Goal: Complete application form

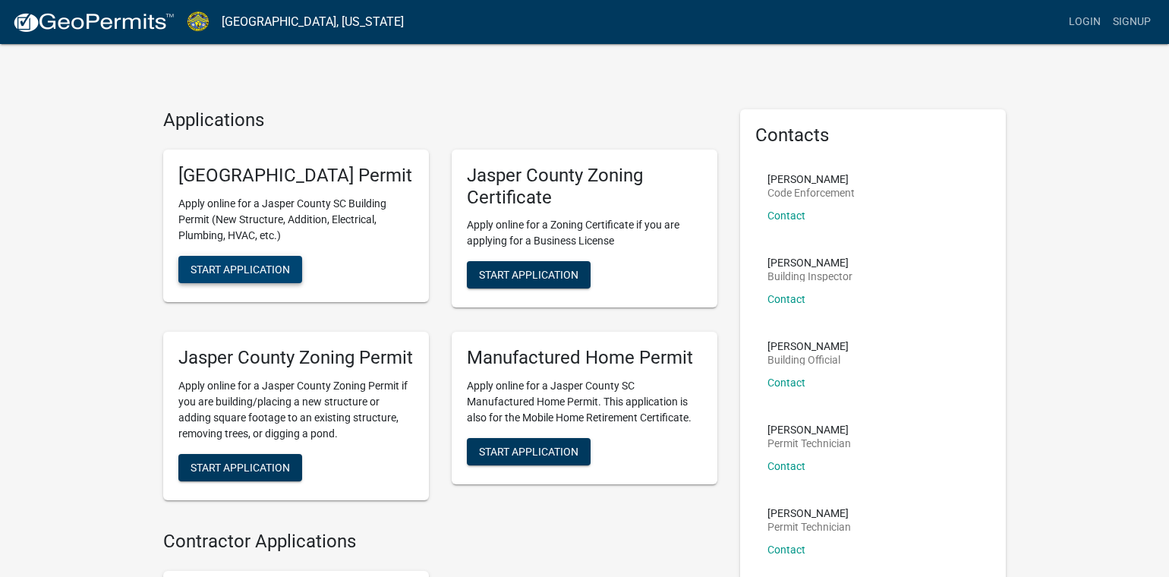
click at [232, 275] on span "Start Application" at bounding box center [240, 269] width 99 height 12
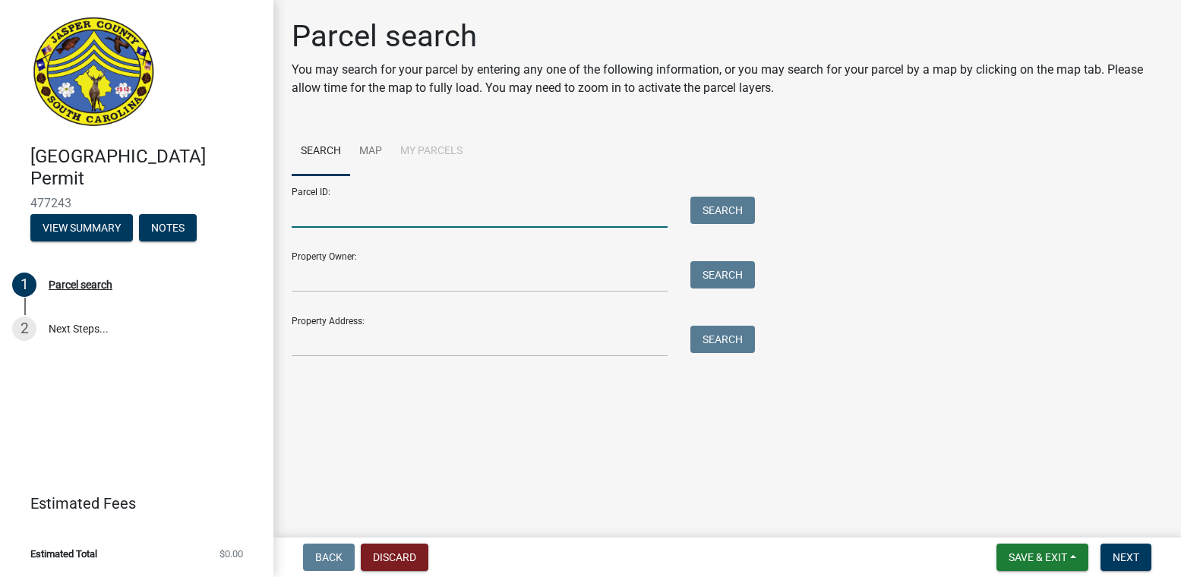
click at [404, 216] on input "Parcel ID:" at bounding box center [480, 212] width 376 height 31
type input "[PHONE_NUMBER]"
click at [730, 204] on button "Search" at bounding box center [722, 210] width 65 height 27
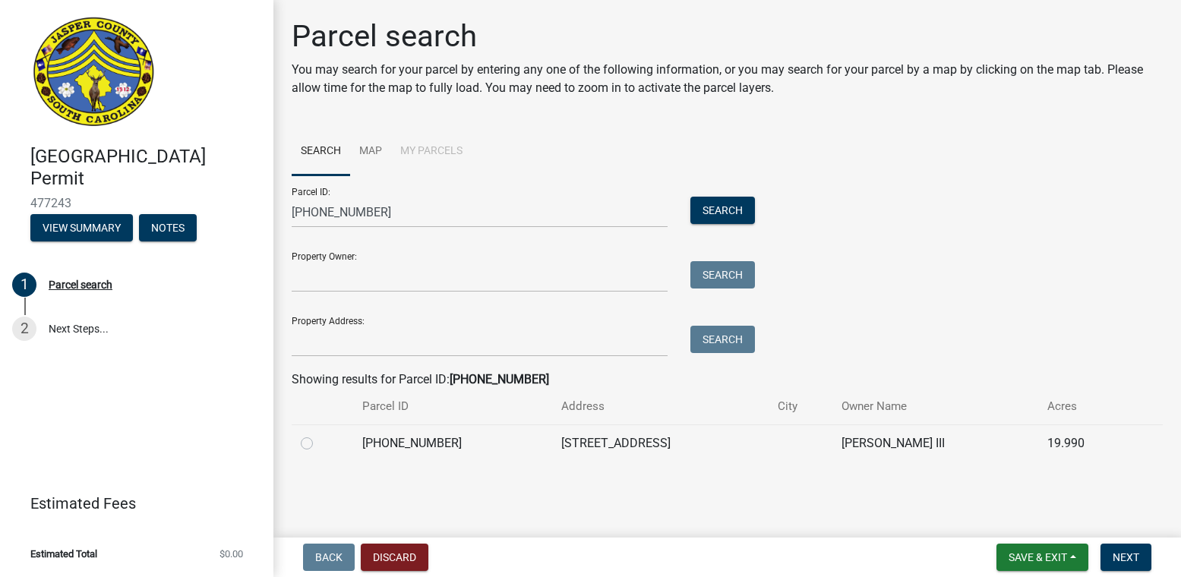
click at [319, 434] on label at bounding box center [319, 434] width 0 height 0
click at [319, 444] on input "radio" at bounding box center [324, 439] width 10 height 10
radio input "true"
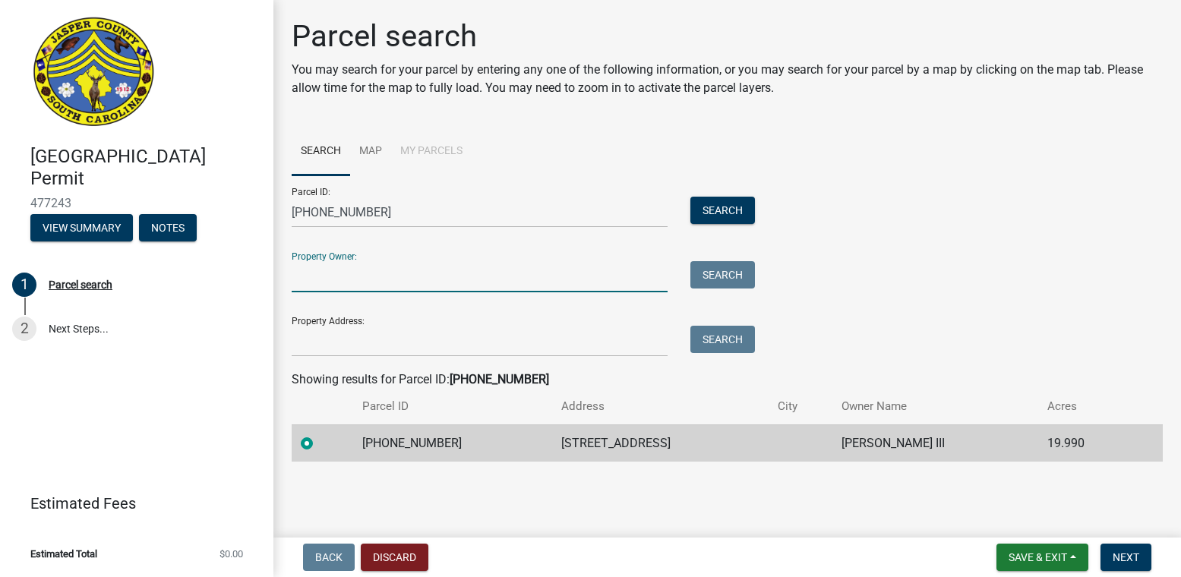
click at [347, 275] on input "Property Owner:" at bounding box center [480, 276] width 376 height 31
click at [1127, 563] on span "Next" at bounding box center [1125, 557] width 27 height 12
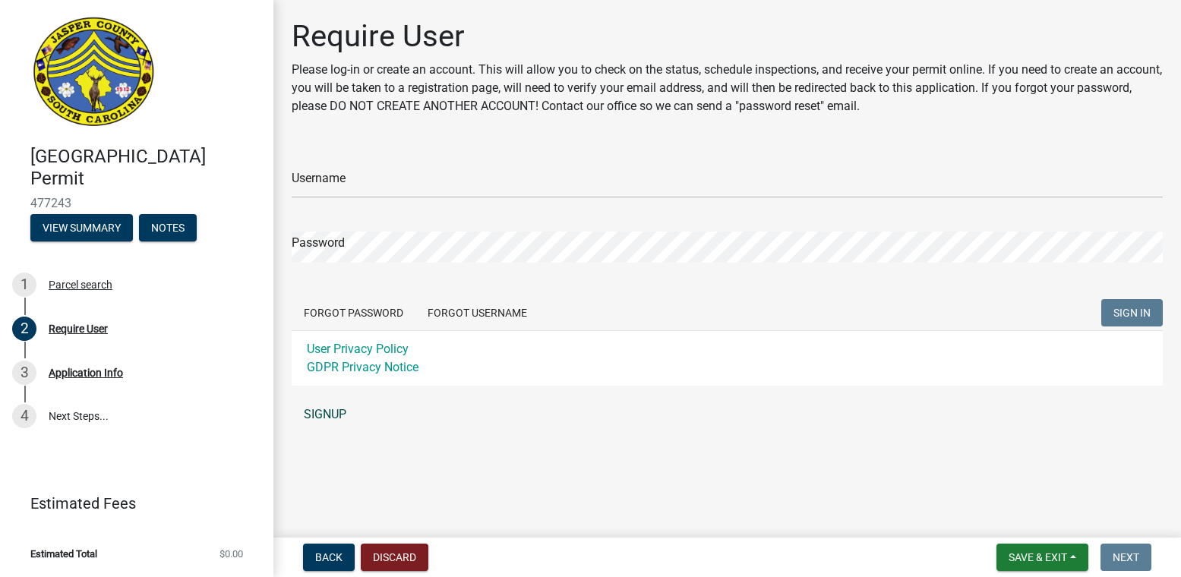
click at [329, 416] on link "SIGNUP" at bounding box center [727, 414] width 871 height 30
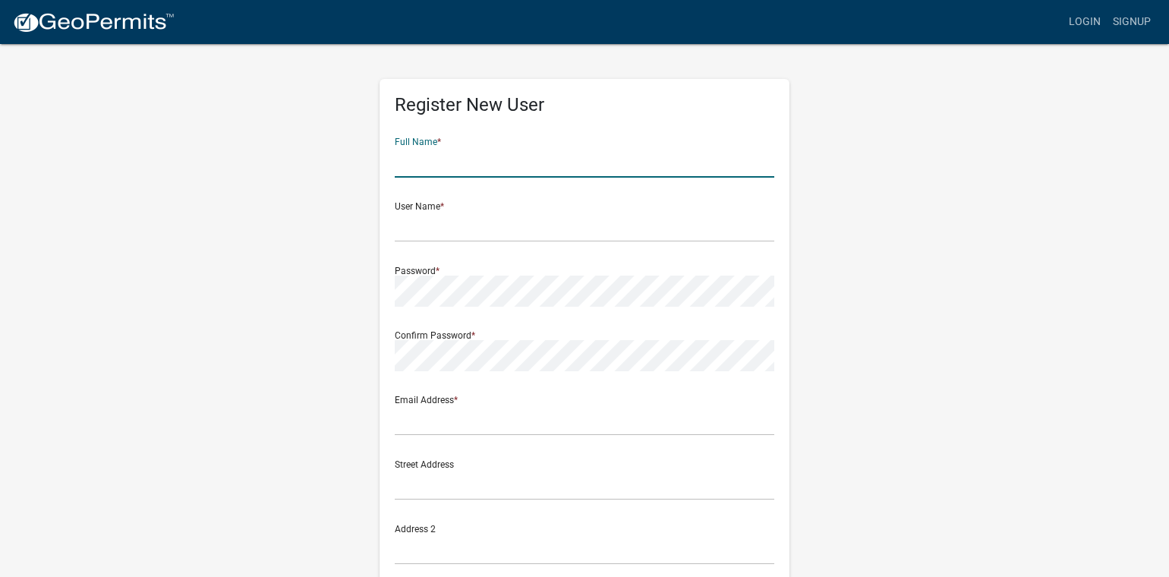
drag, startPoint x: 450, startPoint y: 156, endPoint x: 452, endPoint y: 165, distance: 9.2
click at [450, 167] on input "text" at bounding box center [585, 162] width 380 height 31
type input "Summer"
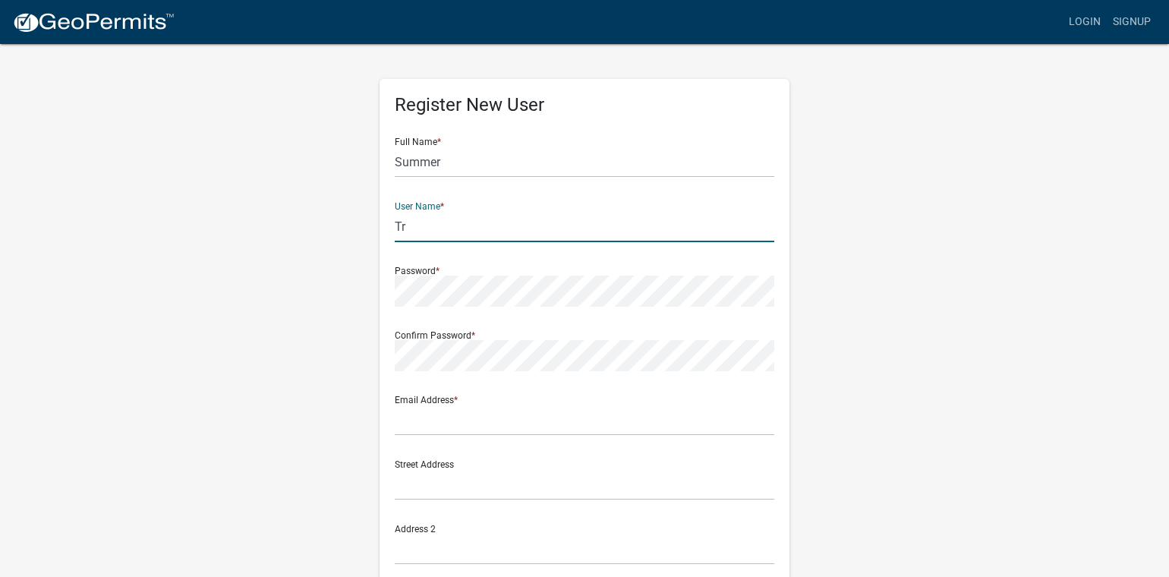
type input "T"
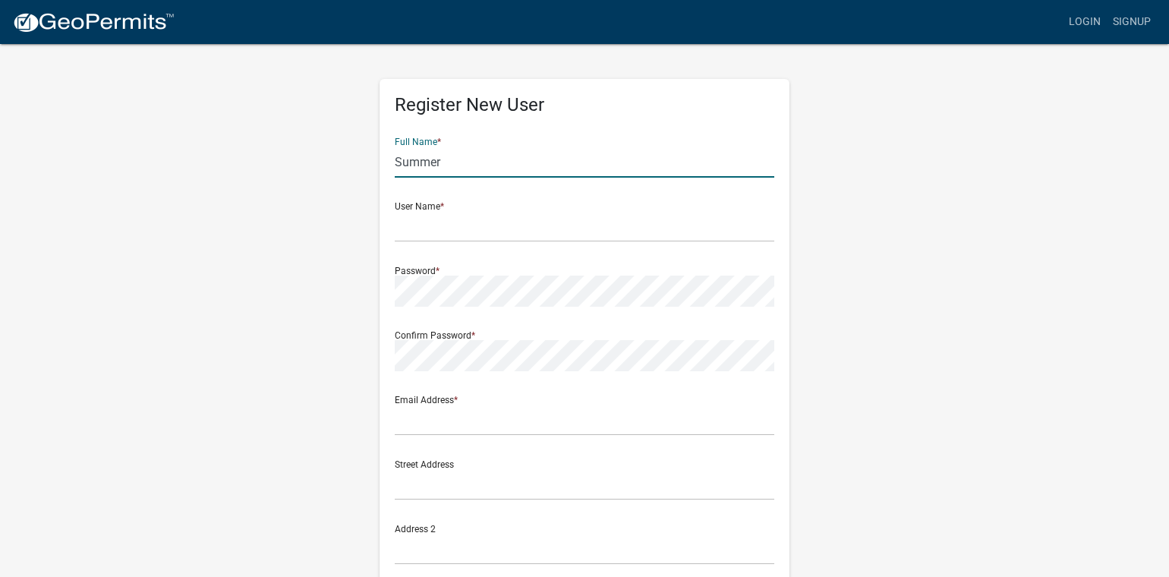
click at [452, 165] on input "Summer" at bounding box center [585, 162] width 380 height 31
type input "Summer [PERSON_NAME]"
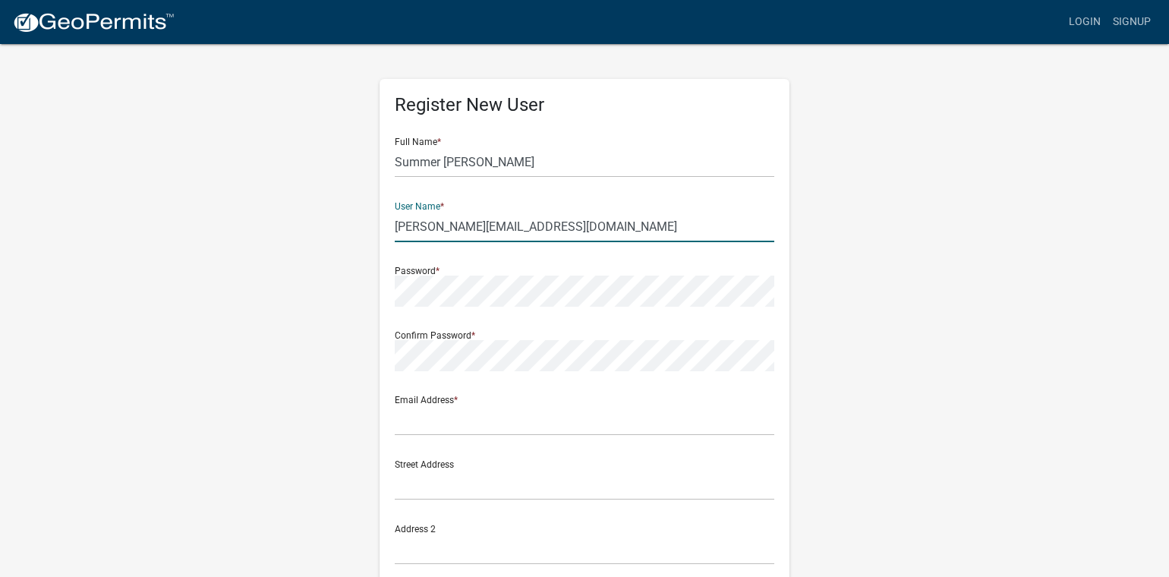
type input "[PERSON_NAME][EMAIL_ADDRESS][DOMAIN_NAME]"
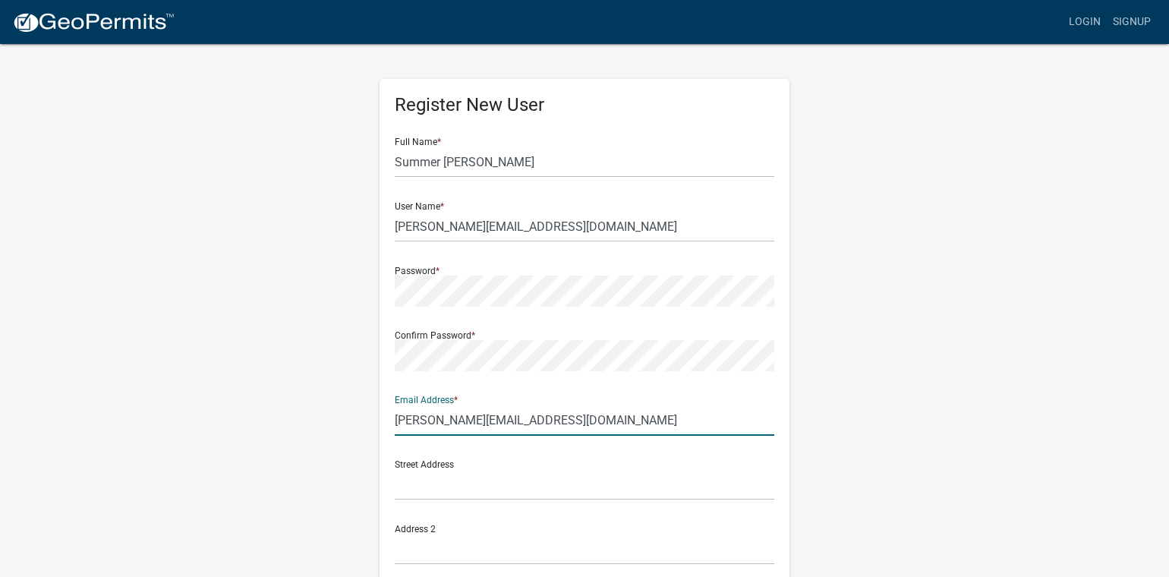
type input "[PERSON_NAME][EMAIL_ADDRESS][DOMAIN_NAME]"
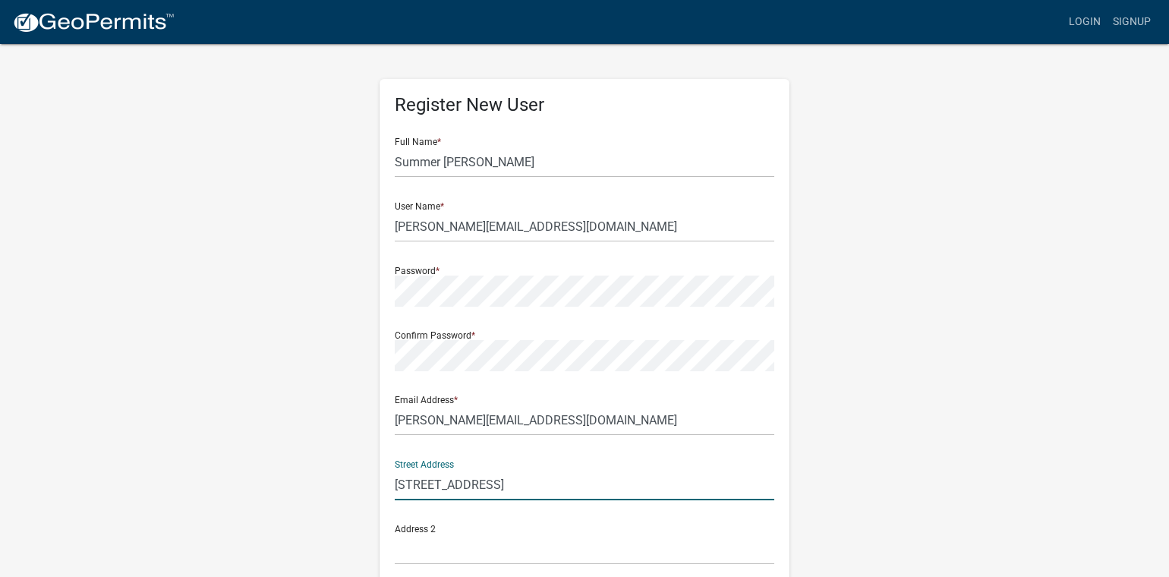
type input "[STREET_ADDRESS]"
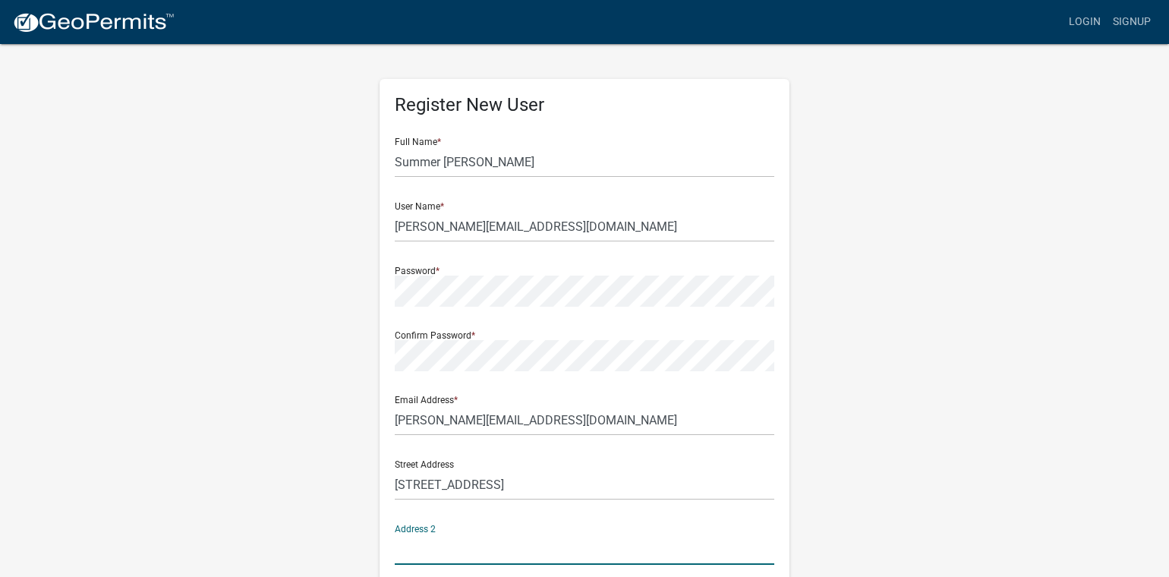
scroll to position [278, 0]
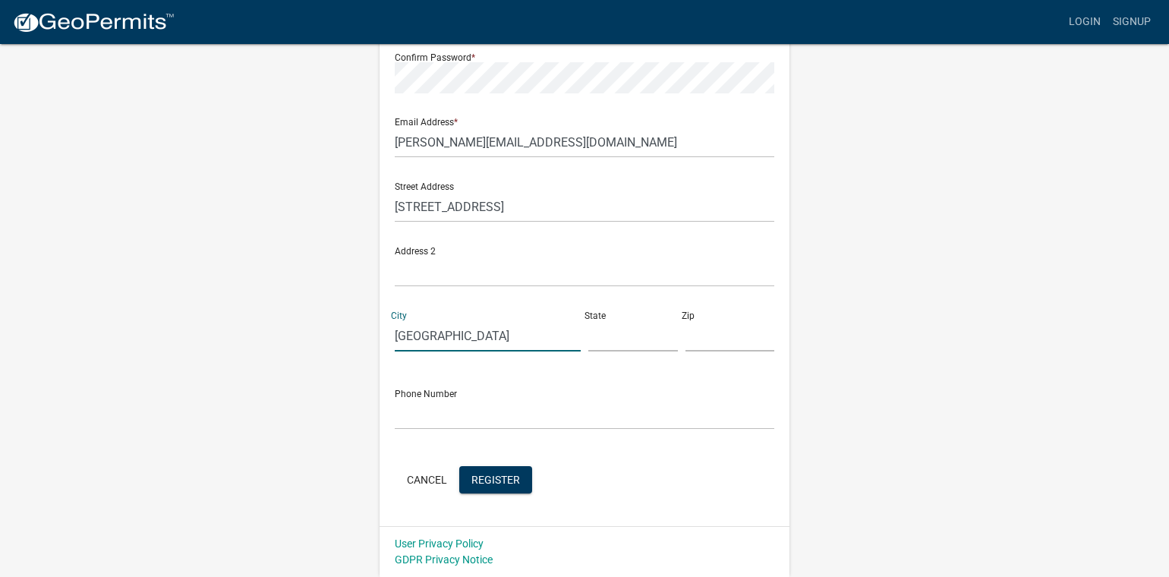
type input "[GEOGRAPHIC_DATA]"
type input "SC"
type input "29611"
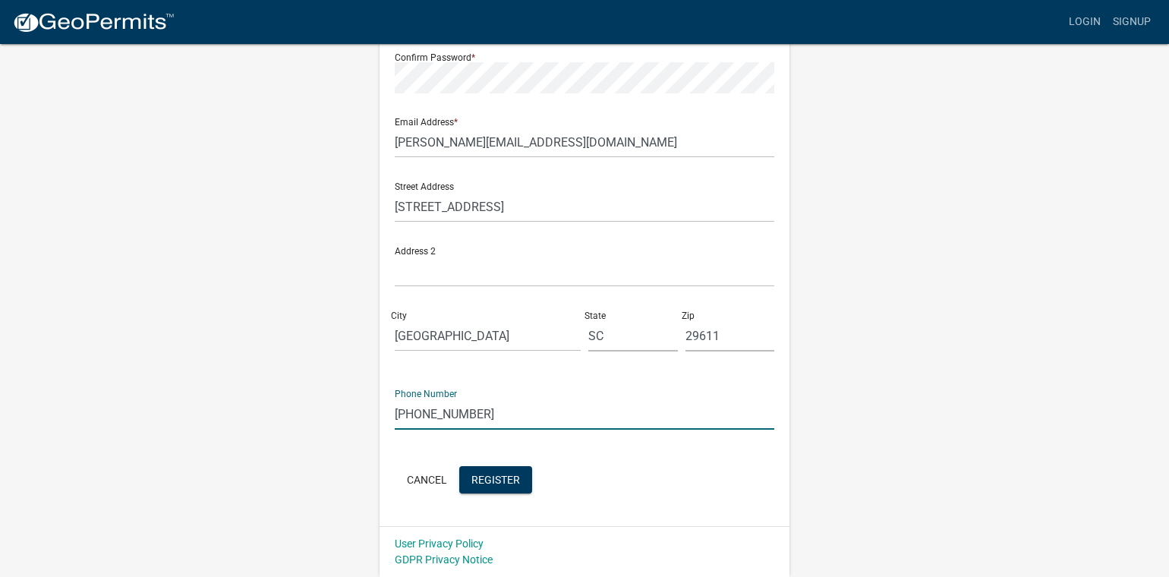
type input "[PHONE_NUMBER]"
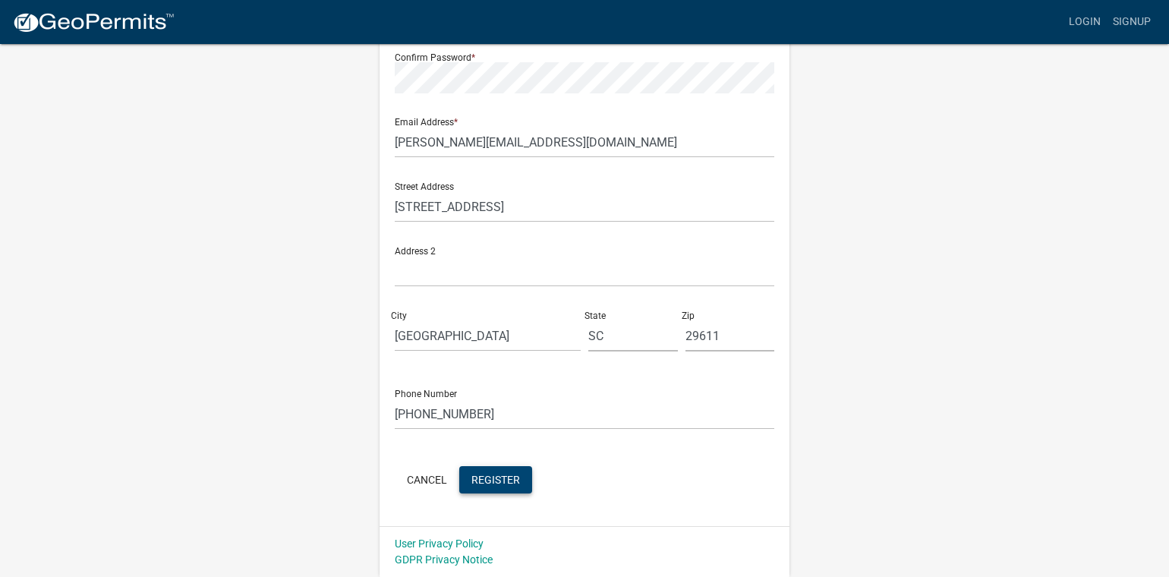
click at [508, 483] on span "Register" at bounding box center [495, 479] width 49 height 12
click at [485, 476] on span "Register" at bounding box center [495, 479] width 49 height 12
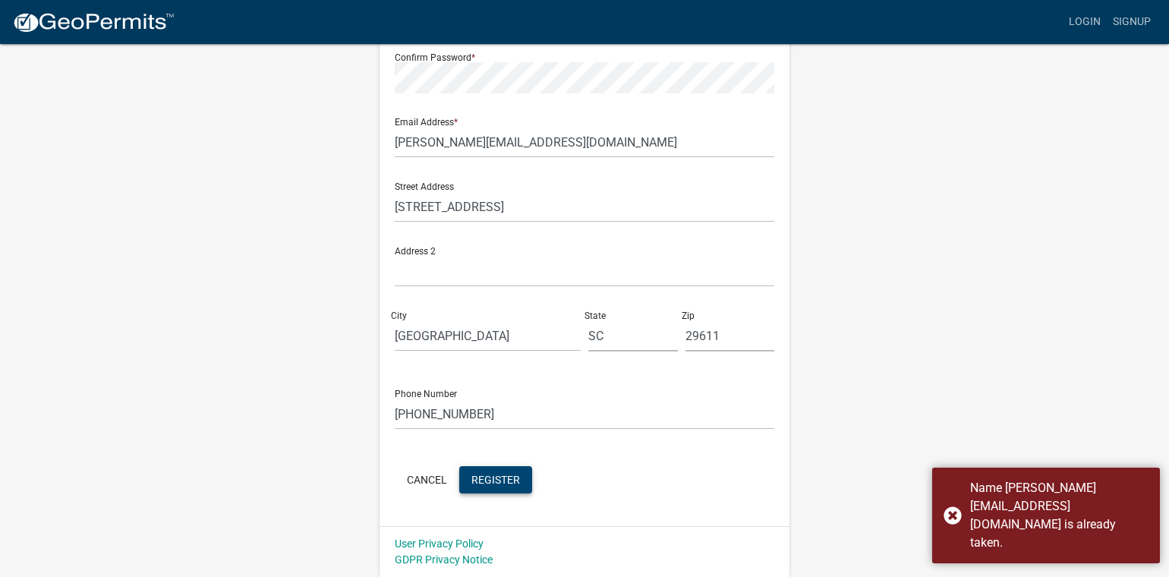
scroll to position [0, 0]
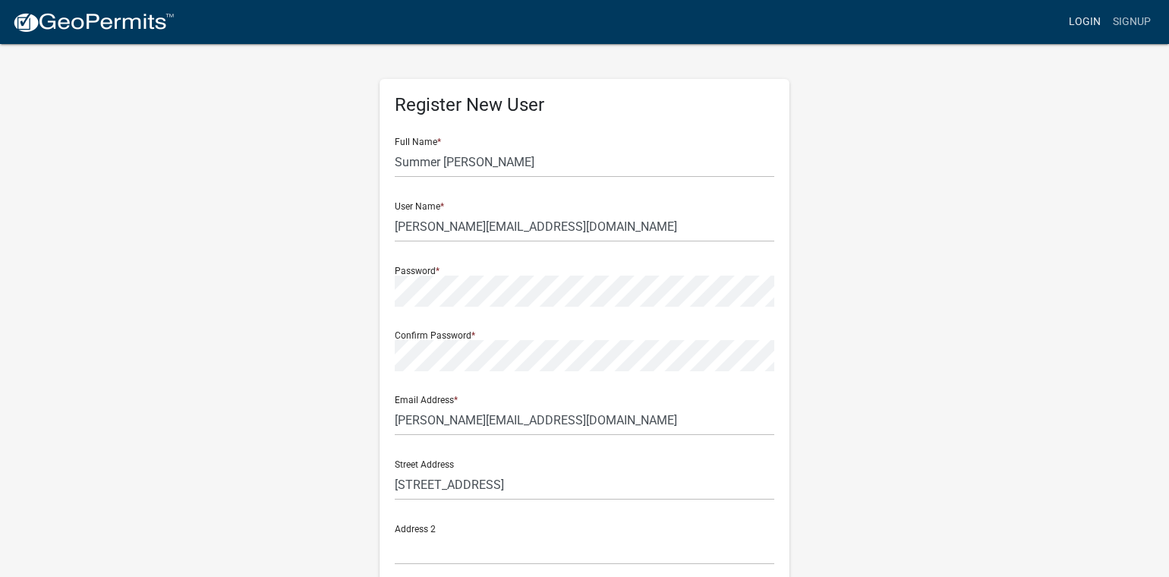
click at [1092, 23] on link "Login" at bounding box center [1085, 22] width 44 height 29
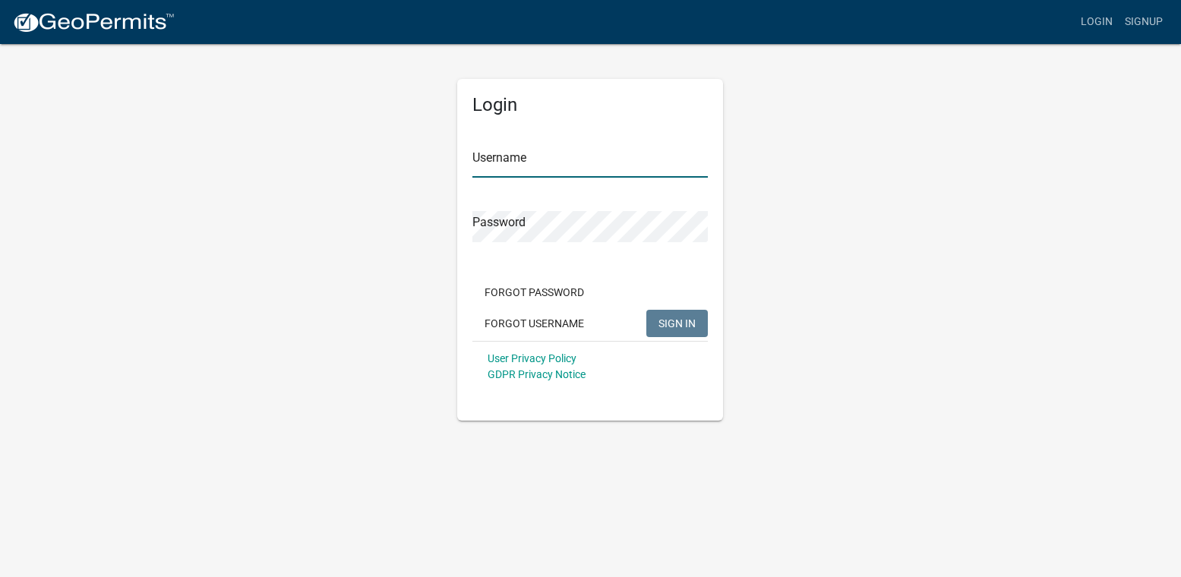
click at [569, 153] on input "Username" at bounding box center [589, 162] width 235 height 31
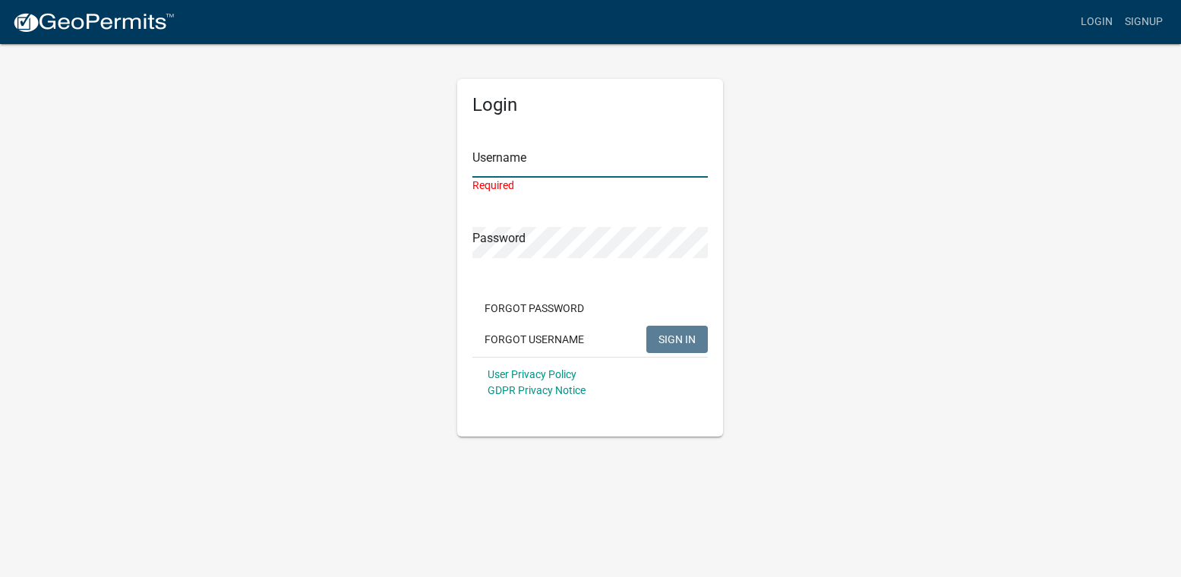
click at [507, 166] on input "Username" at bounding box center [589, 162] width 235 height 31
type input "[PERSON_NAME][EMAIL_ADDRESS][DOMAIN_NAME]"
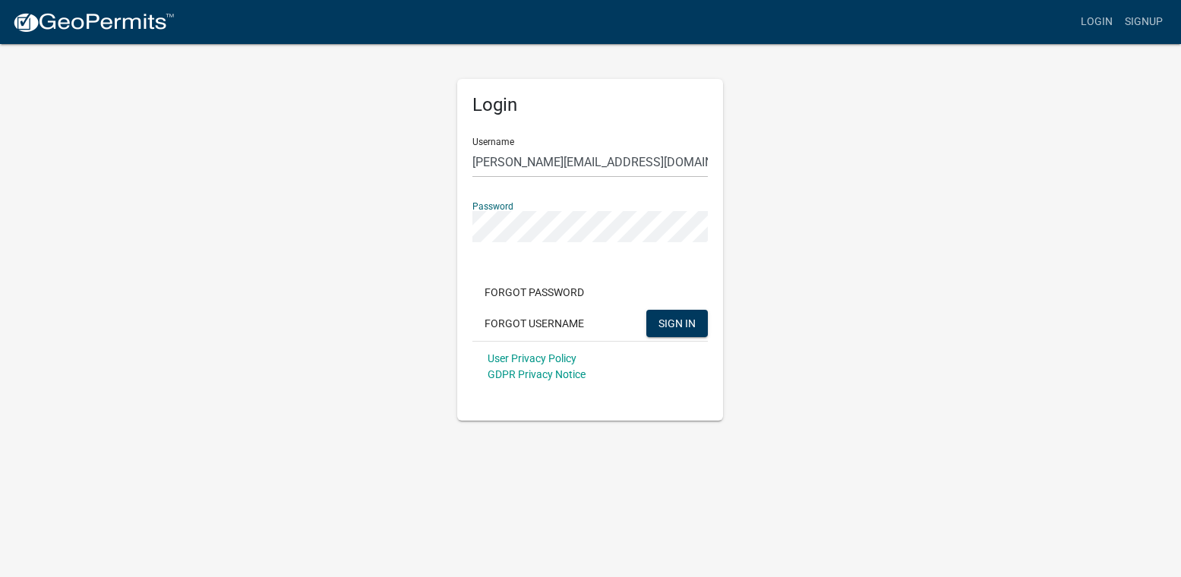
click at [646, 310] on button "SIGN IN" at bounding box center [676, 323] width 61 height 27
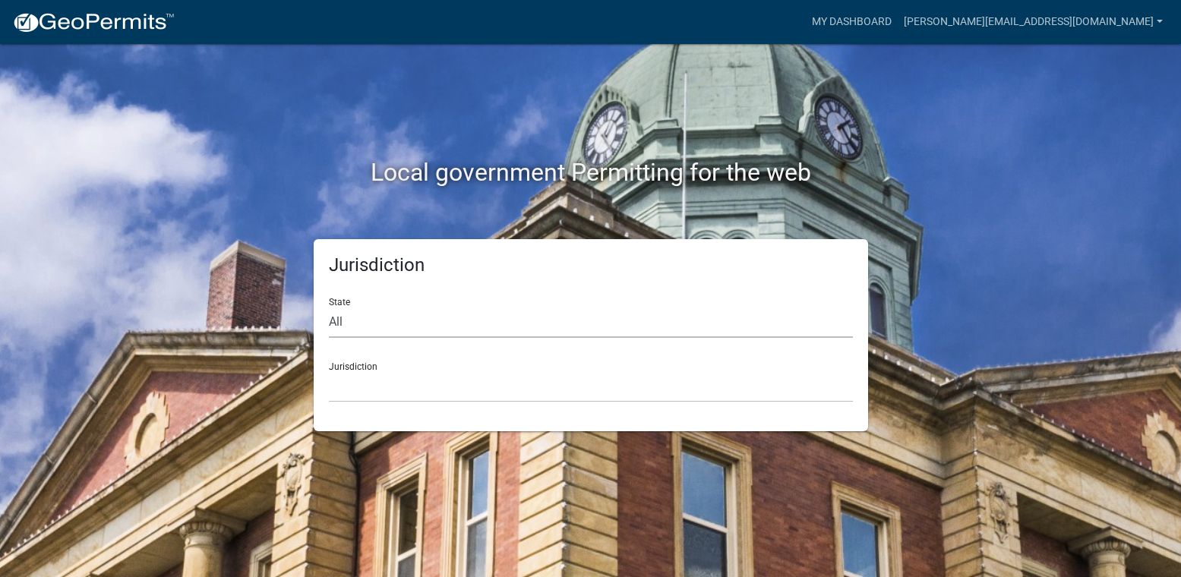
click at [357, 315] on select "All [US_STATE] [US_STATE] [US_STATE] [US_STATE] [US_STATE] [US_STATE] [US_STATE…" at bounding box center [591, 322] width 524 height 31
select select "[US_STATE]"
click at [329, 307] on select "All [US_STATE] [US_STATE] [US_STATE] [US_STATE] [US_STATE] [US_STATE] [US_STATE…" at bounding box center [591, 322] width 524 height 31
click at [355, 383] on select "[GEOGRAPHIC_DATA], [US_STATE][PERSON_NAME][GEOGRAPHIC_DATA], [US_STATE][PERSON_…" at bounding box center [591, 386] width 524 height 31
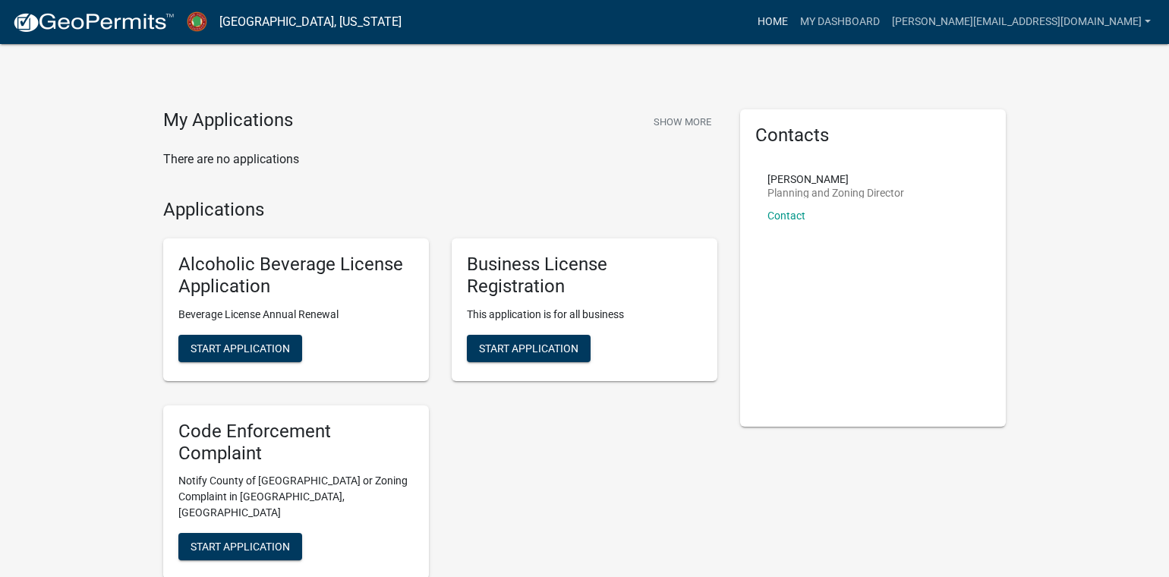
click at [794, 15] on link "Home" at bounding box center [773, 22] width 43 height 29
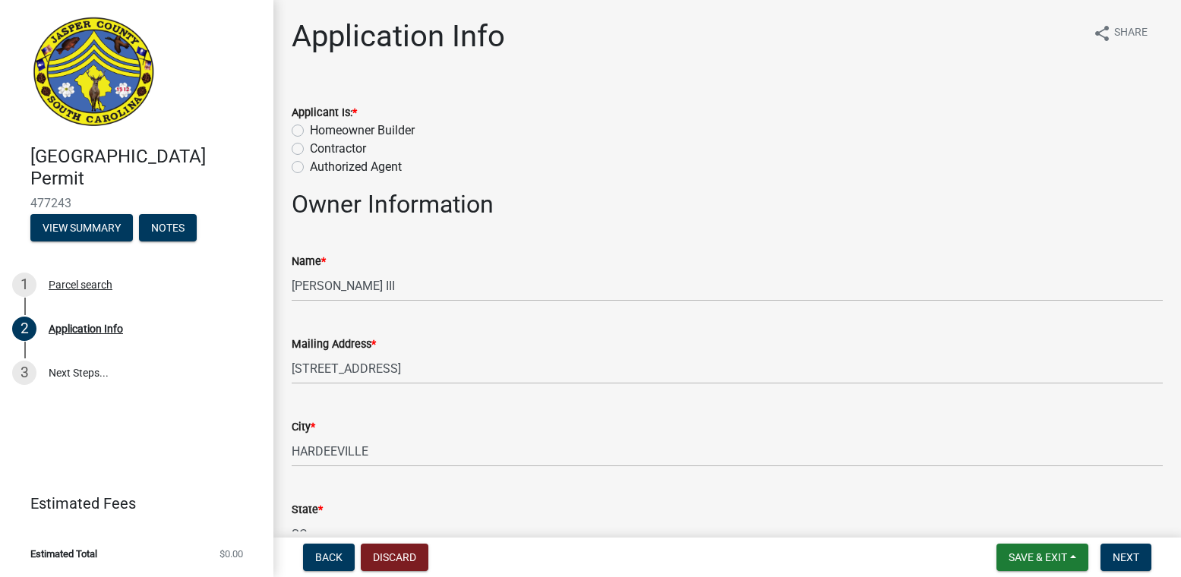
click at [310, 149] on label "Contractor" at bounding box center [338, 149] width 56 height 18
click at [310, 149] on input "Contractor" at bounding box center [315, 145] width 10 height 10
radio input "true"
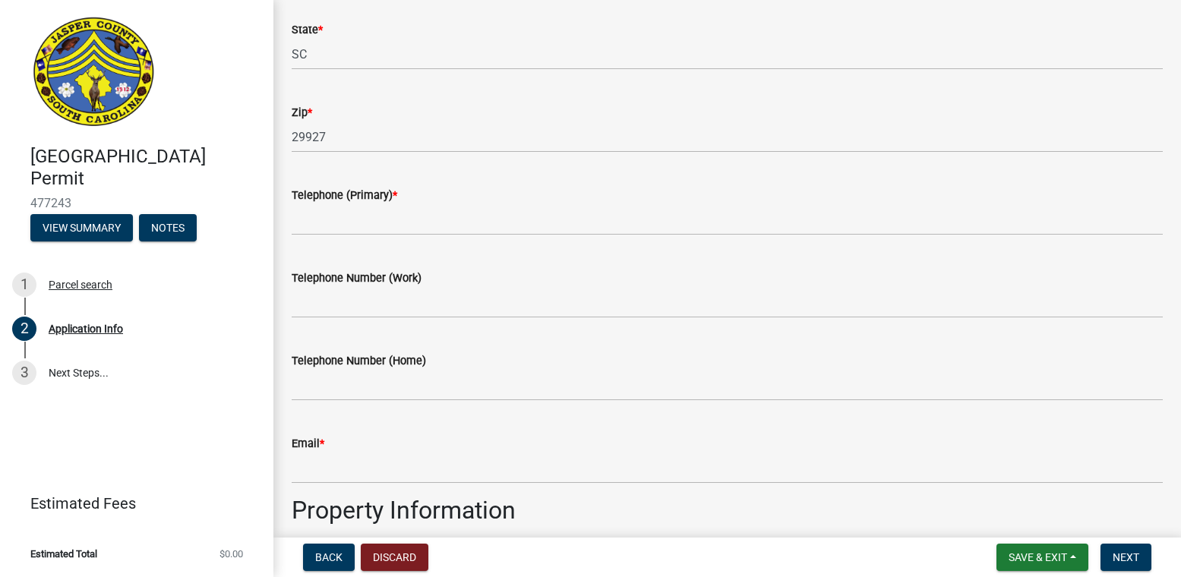
scroll to position [456, 0]
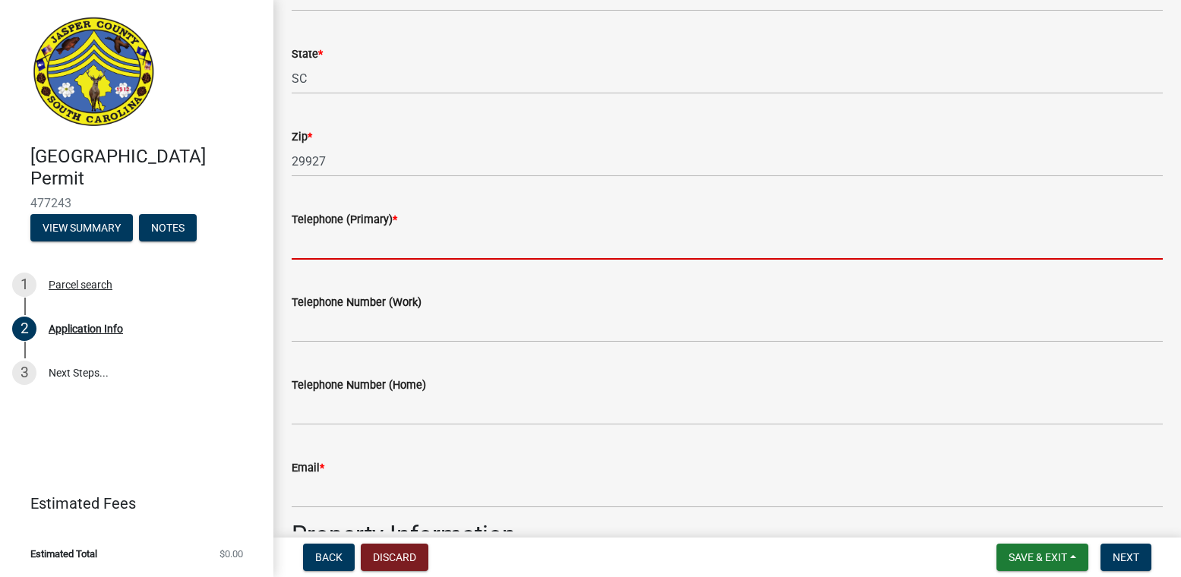
click at [346, 245] on input "Telephone (Primary) *" at bounding box center [727, 244] width 871 height 31
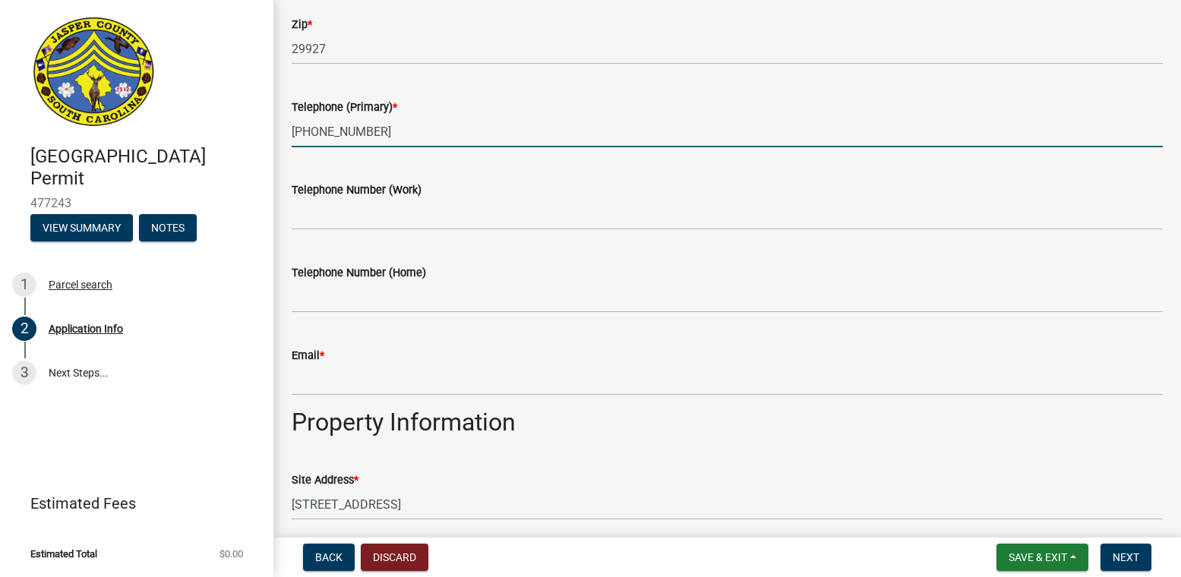
scroll to position [759, 0]
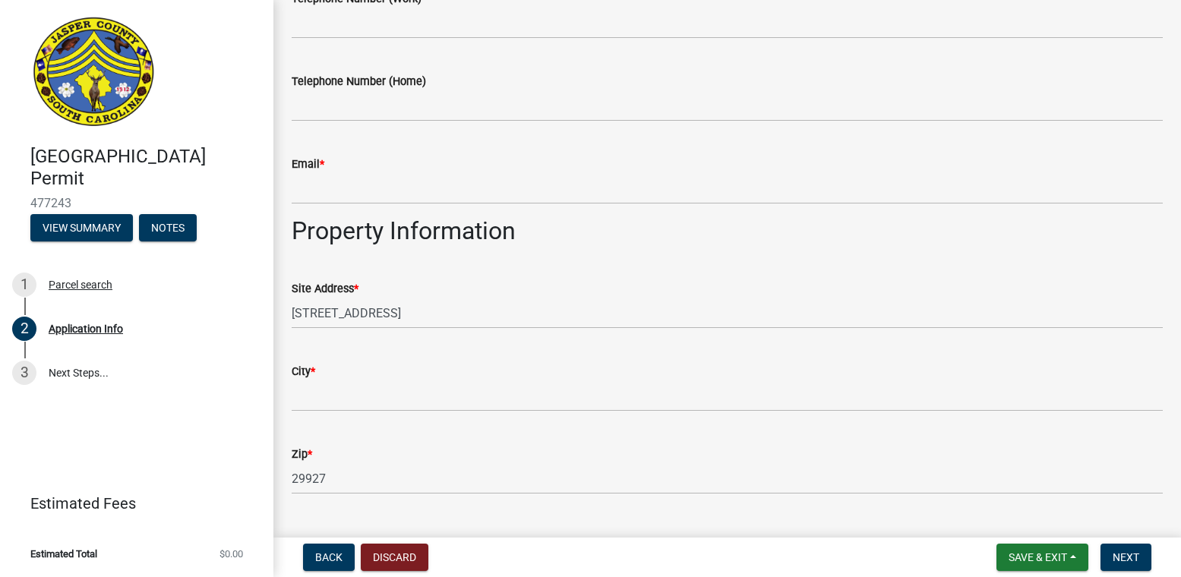
type input "[PHONE_NUMBER]"
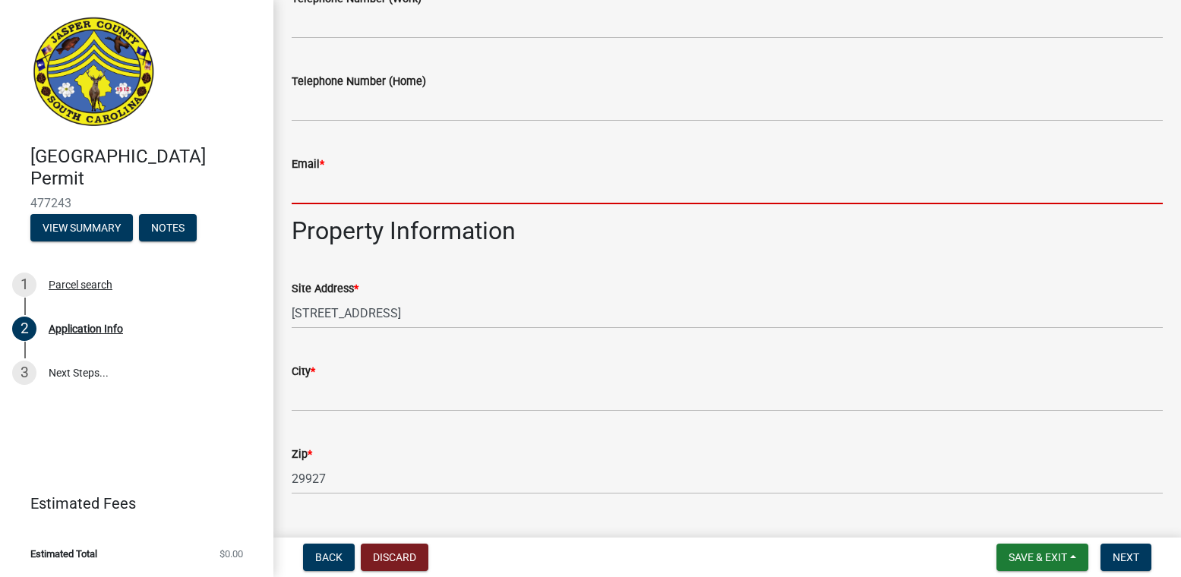
click at [327, 186] on input "Email *" at bounding box center [727, 188] width 871 height 31
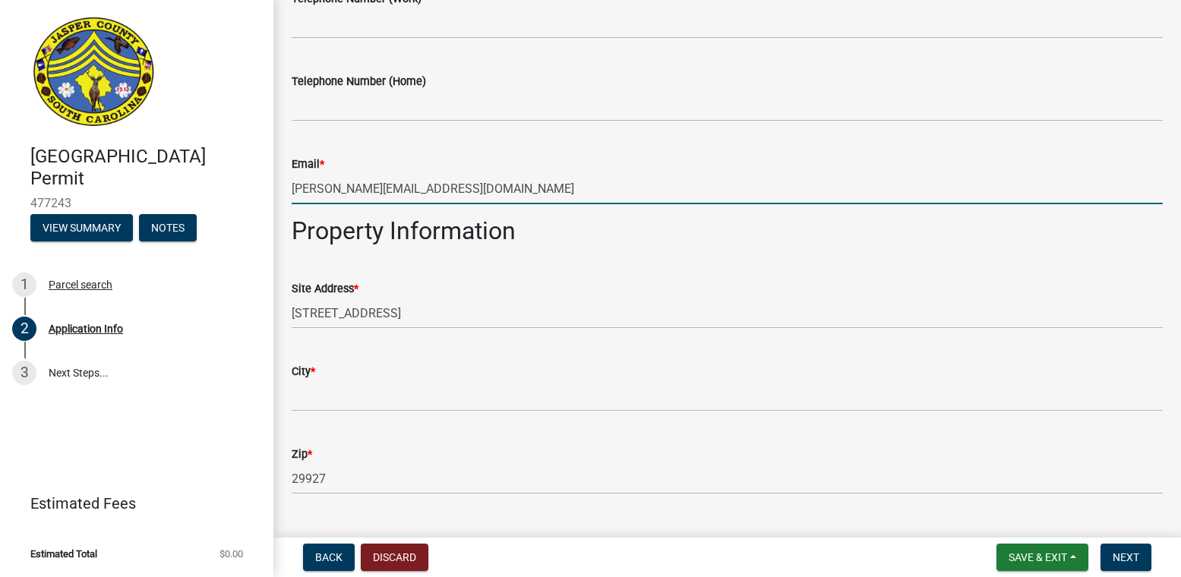
type input "[PERSON_NAME][EMAIL_ADDRESS][DOMAIN_NAME]"
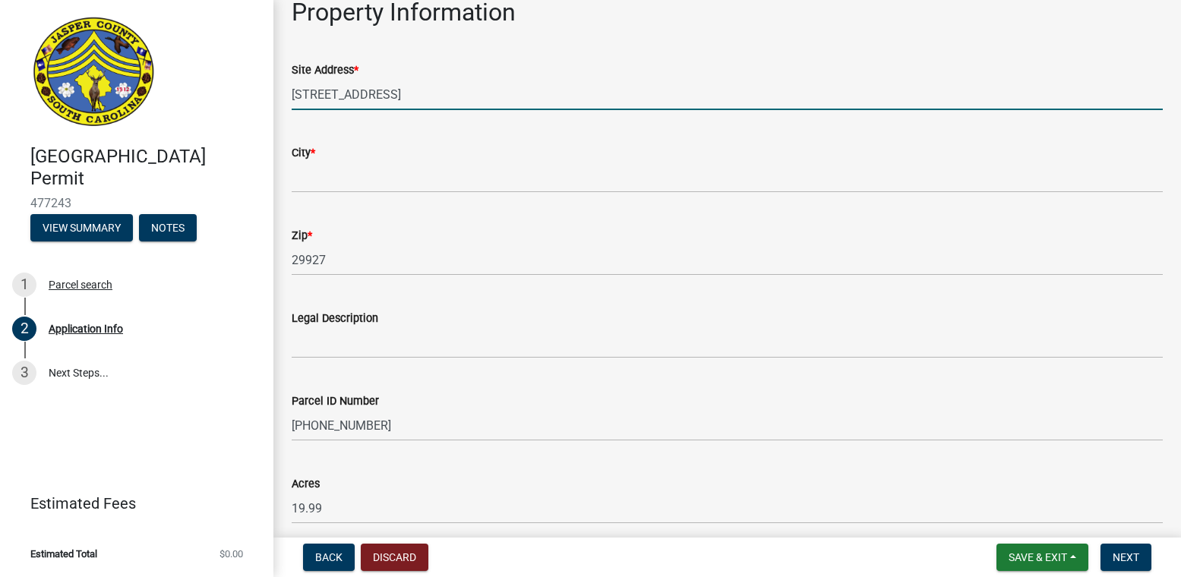
scroll to position [987, 0]
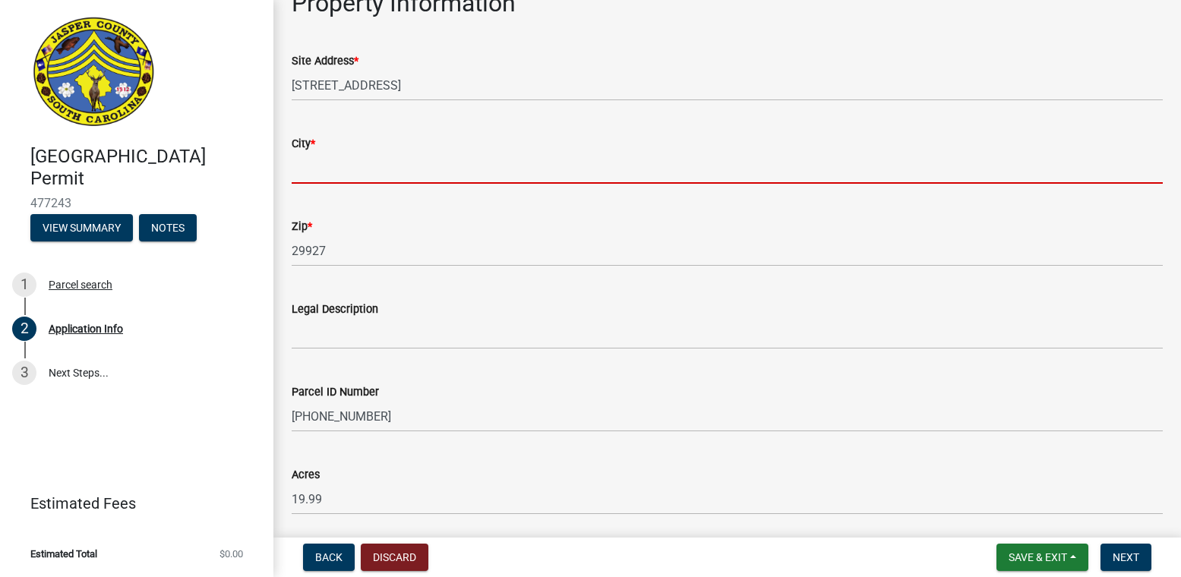
click at [314, 178] on input "City *" at bounding box center [727, 168] width 871 height 31
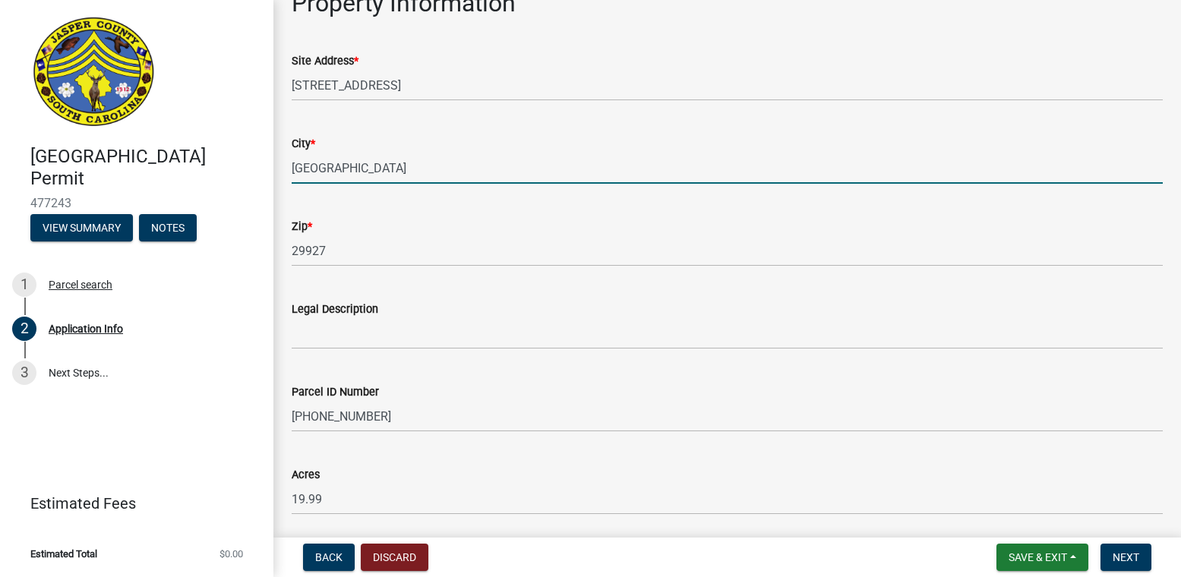
type input "Hardeeville"
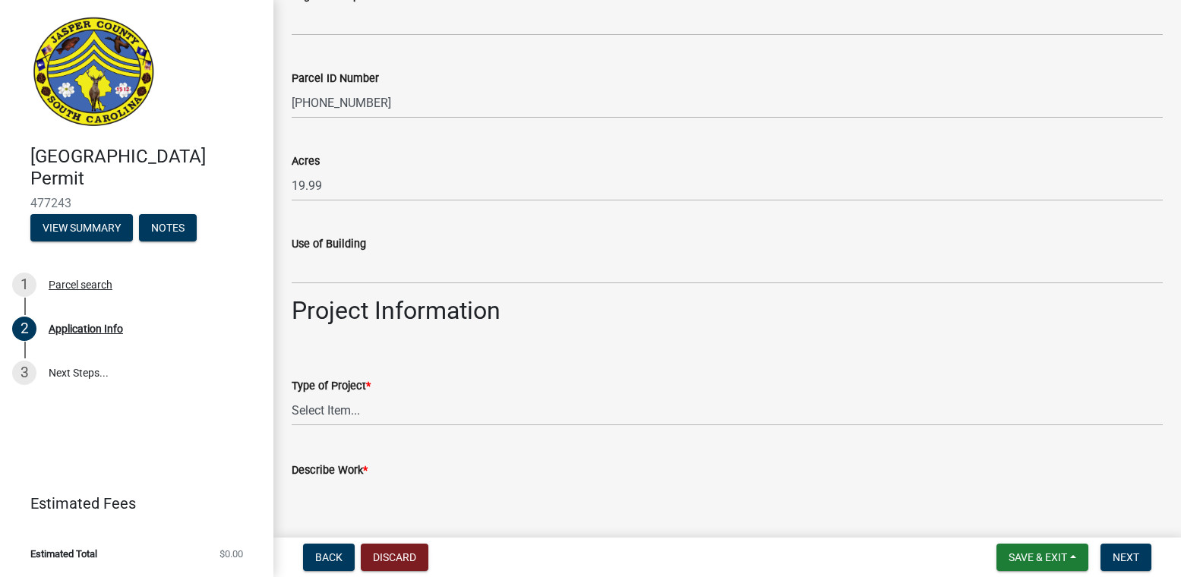
scroll to position [1367, 0]
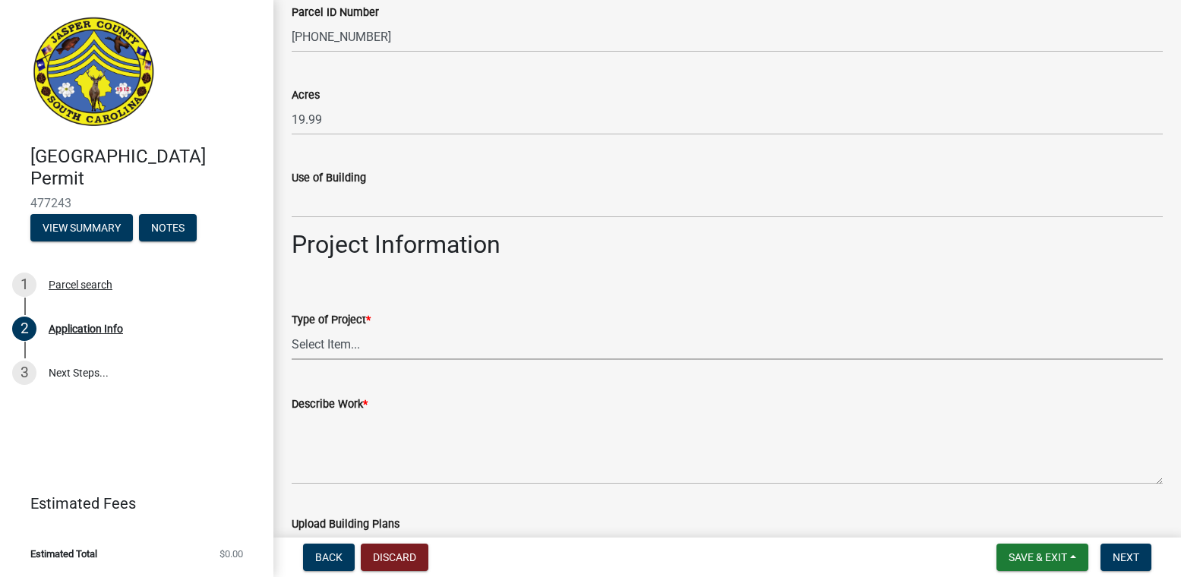
click at [352, 342] on select "Select Item... Construction Trailer/Shipping Container Residential Demolition C…" at bounding box center [727, 344] width 871 height 31
click at [292, 329] on select "Select Item... Construction Trailer/Shipping Container Residential Demolition C…" at bounding box center [727, 344] width 871 height 31
select select "6570ce79-212e-4c42-b64f-f74b85e12671"
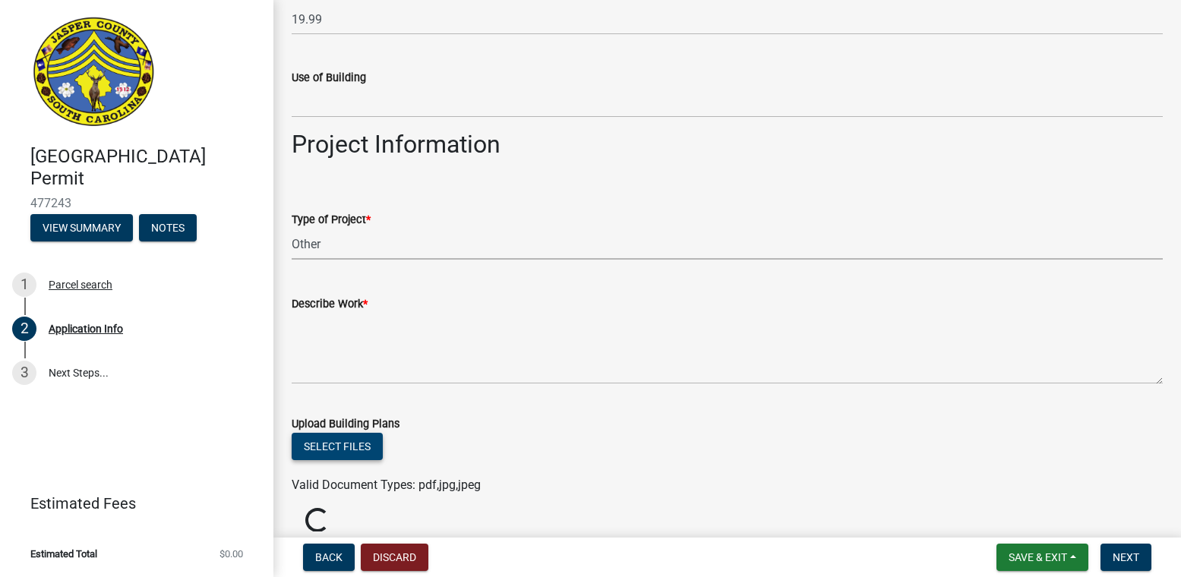
scroll to position [1518, 0]
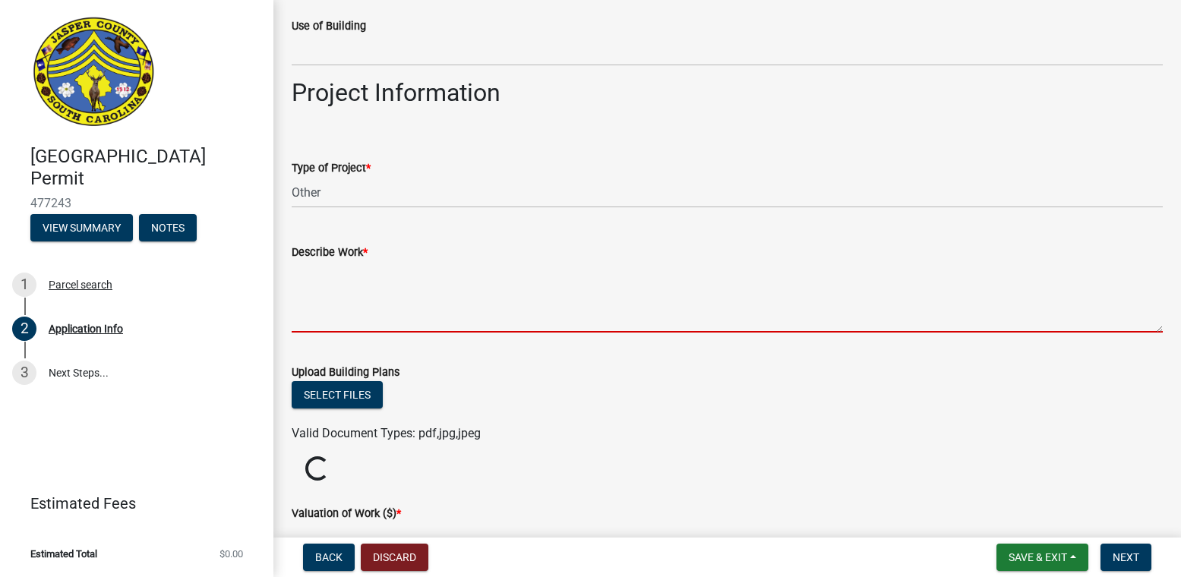
click at [313, 317] on textarea "Describe Work *" at bounding box center [727, 296] width 871 height 71
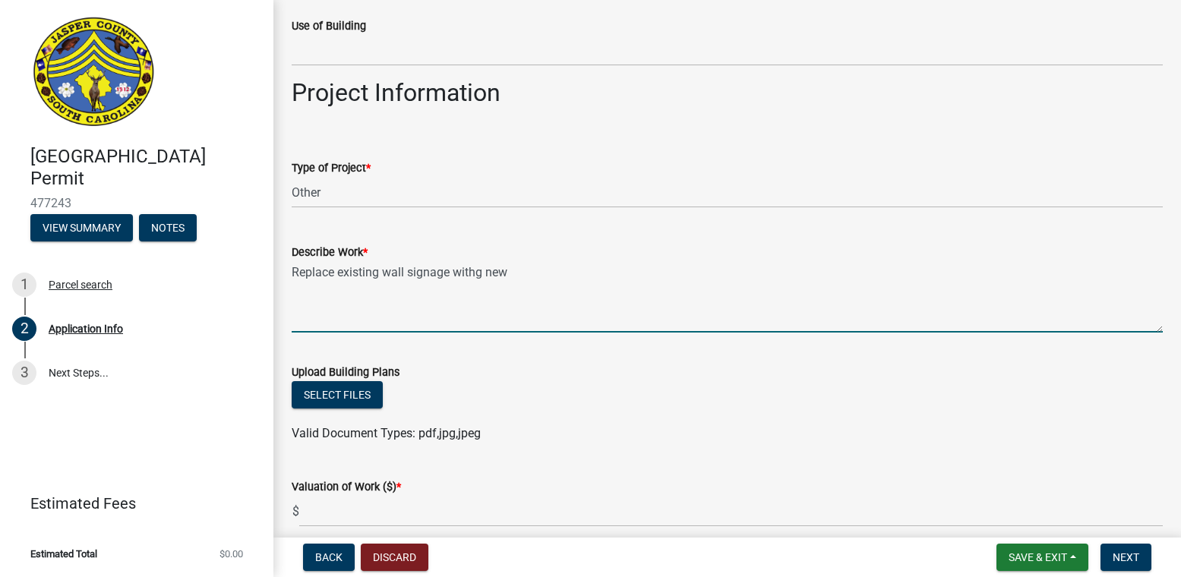
click at [474, 270] on textarea "Replace existing wall signage withg new" at bounding box center [727, 296] width 871 height 71
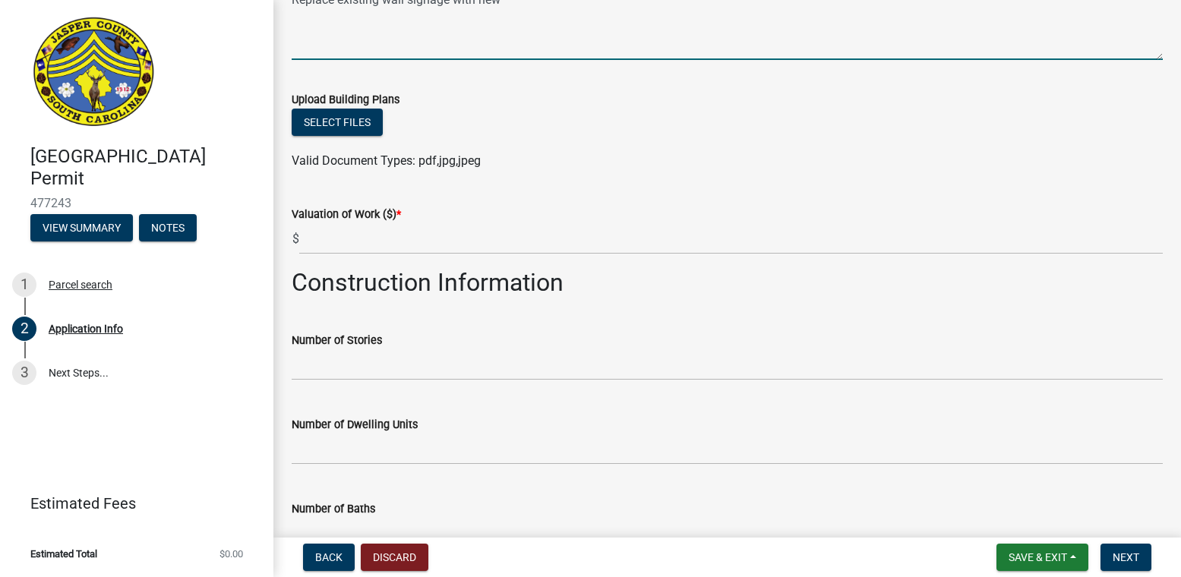
scroll to position [1789, 0]
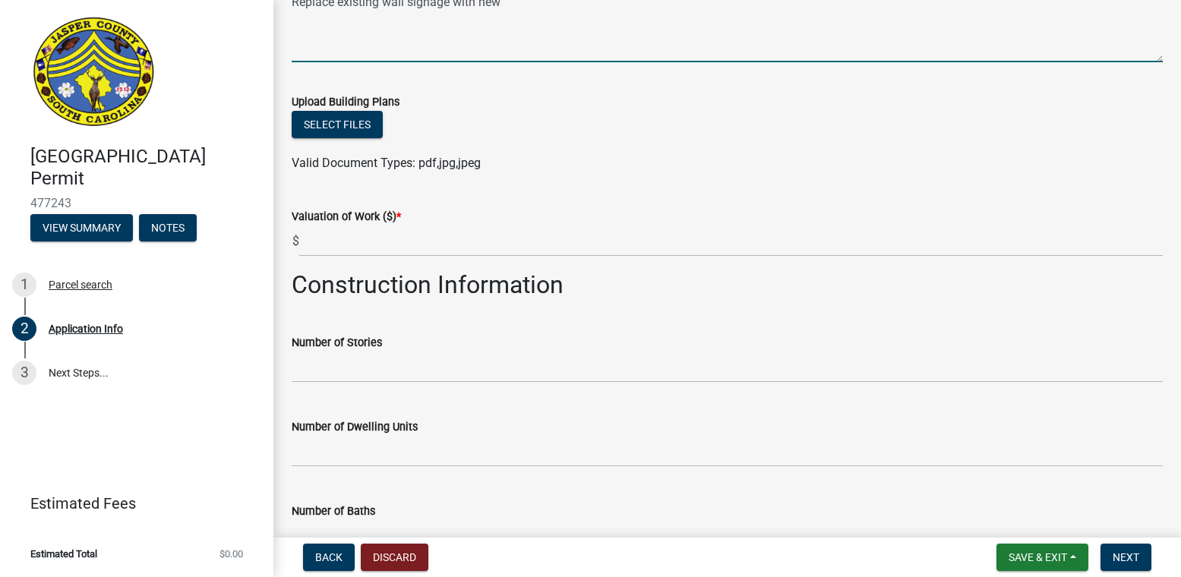
type textarea "Replace existing wall signage with new"
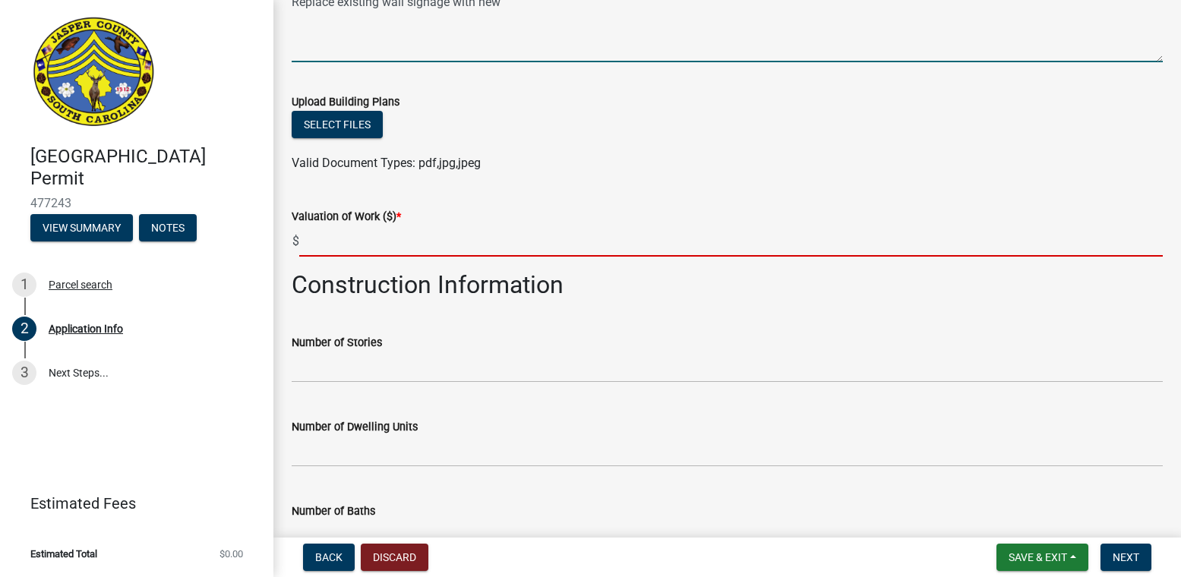
click at [355, 245] on input "text" at bounding box center [730, 240] width 863 height 31
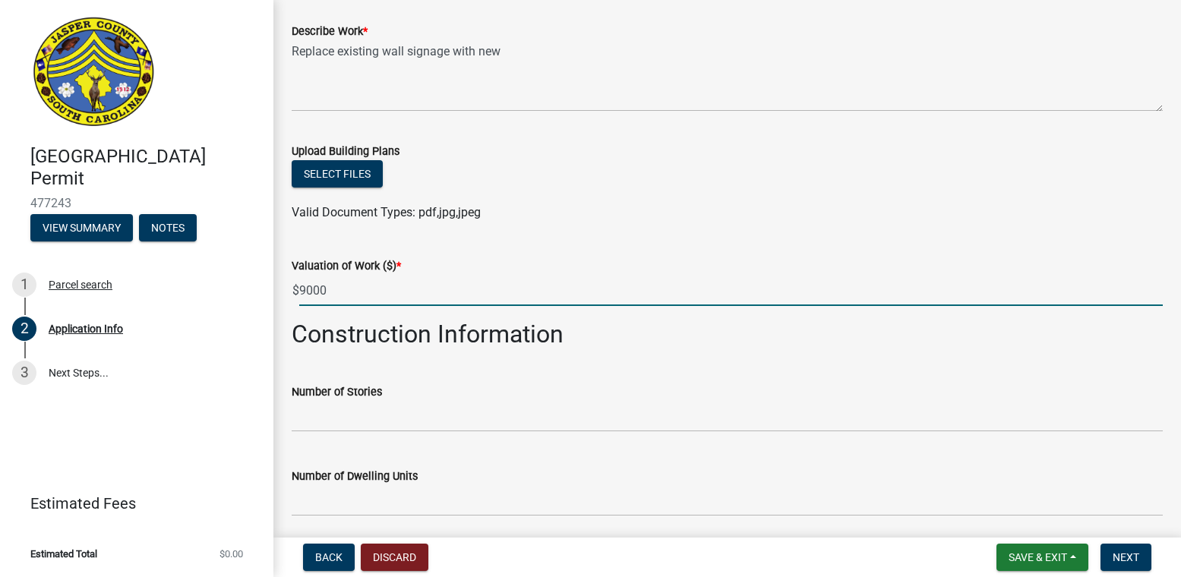
scroll to position [1713, 0]
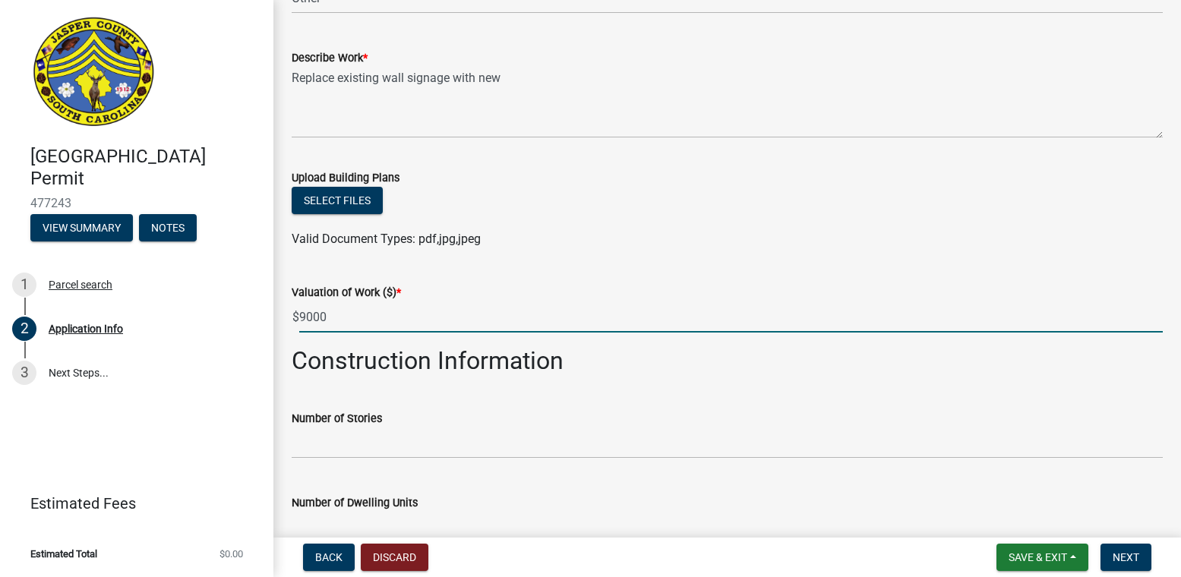
type input "9000"
click at [815, 254] on wm-data-entity-input "Upload Building Plans Select files Valid Document Types: pdf,jpg,jpeg" at bounding box center [727, 206] width 871 height 112
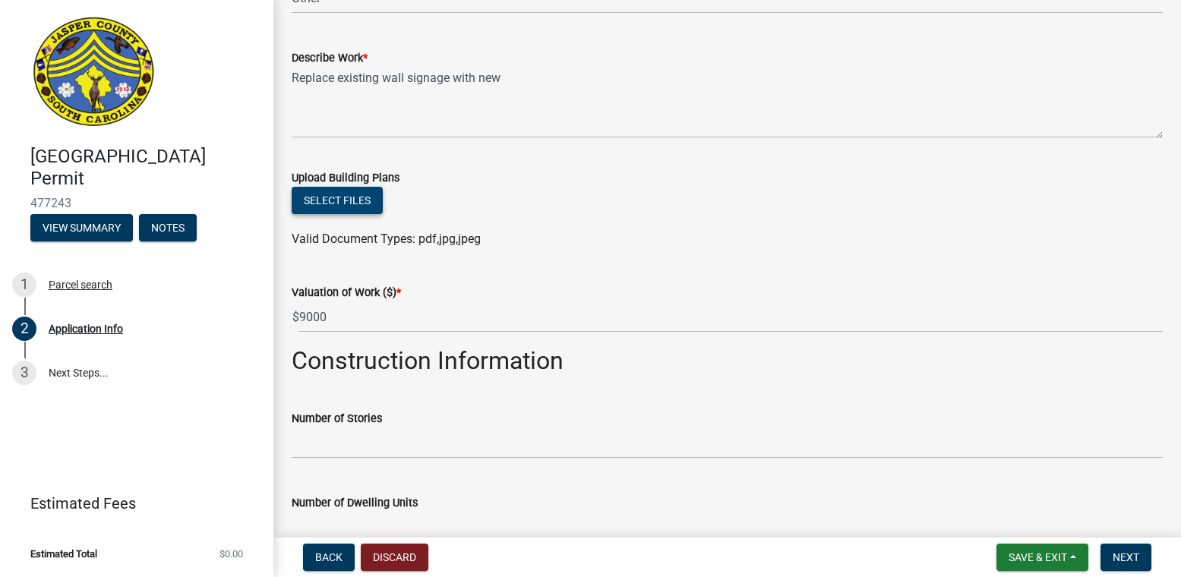
click at [317, 202] on button "Select files" at bounding box center [337, 200] width 91 height 27
click at [328, 202] on button "Select files" at bounding box center [337, 200] width 91 height 27
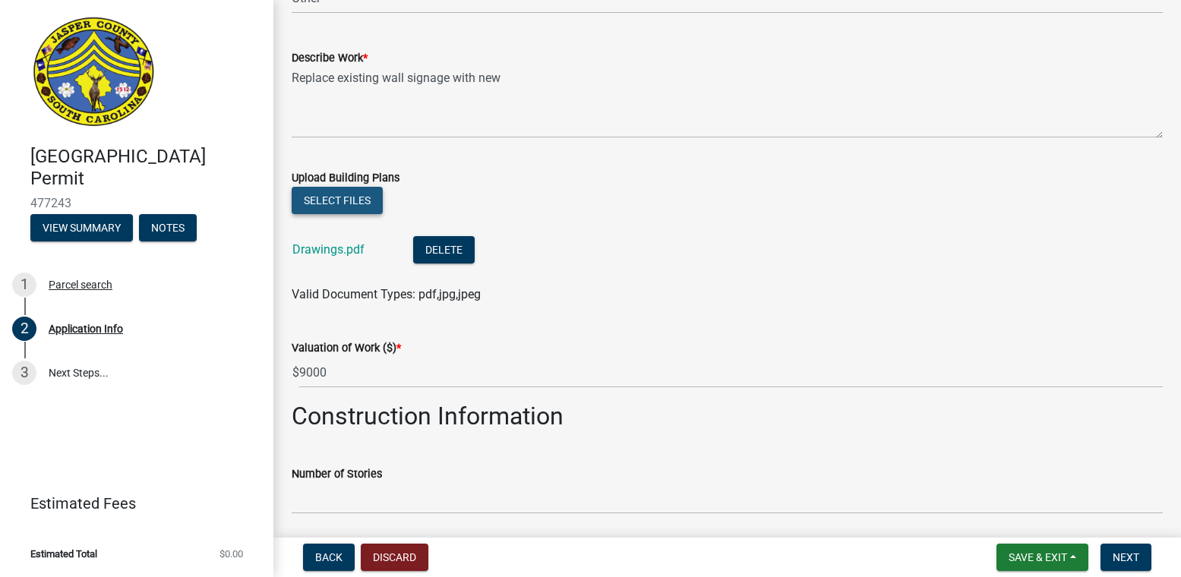
click at [339, 199] on button "Select files" at bounding box center [337, 200] width 91 height 27
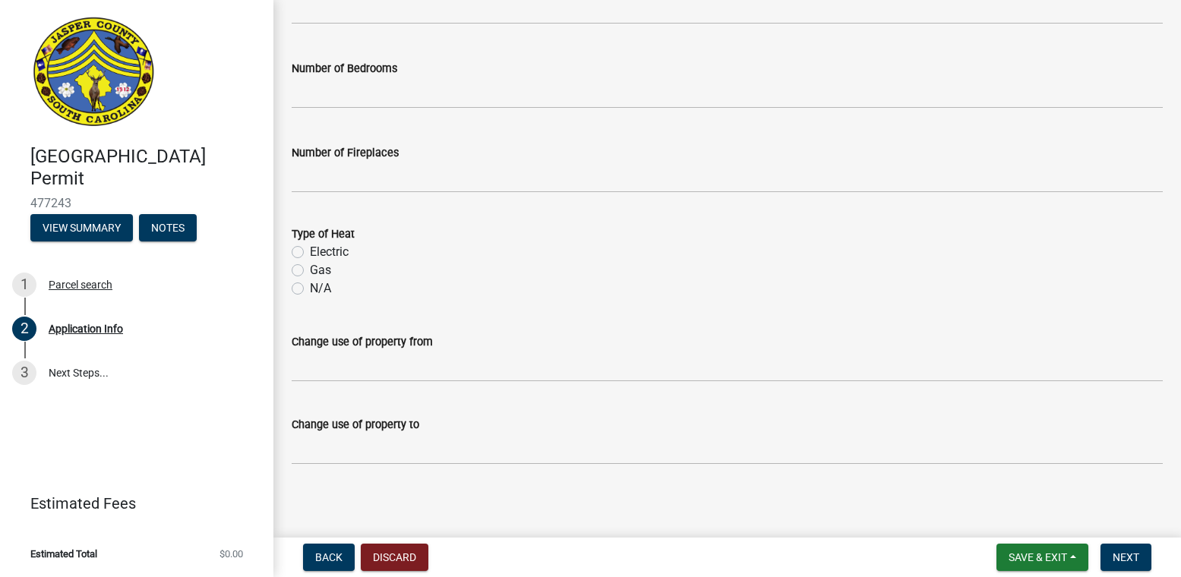
scroll to position [2431, 0]
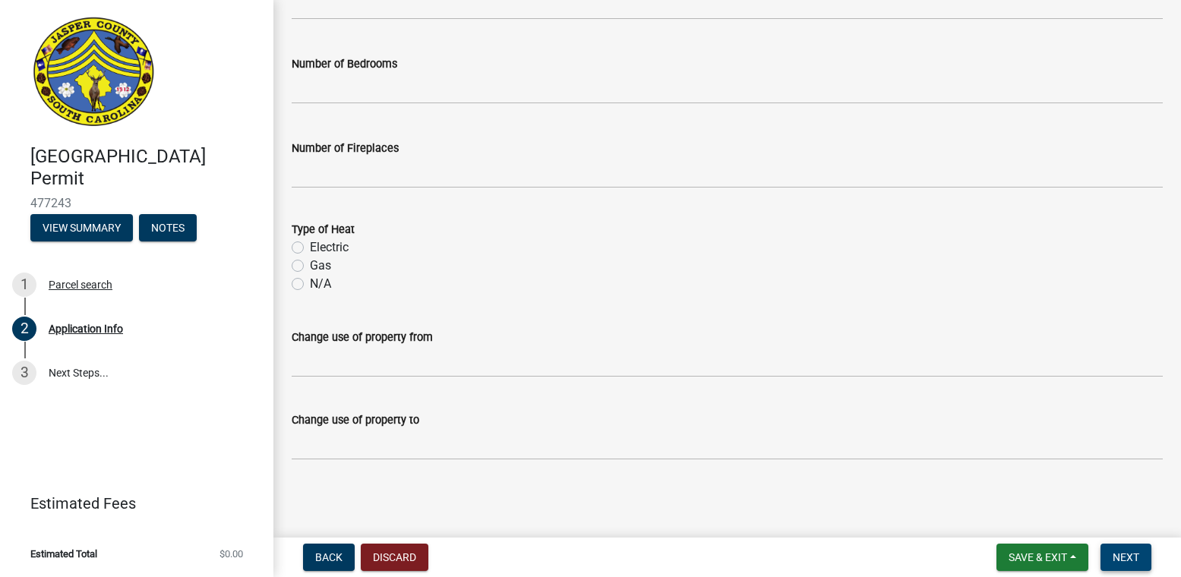
click at [1113, 563] on span "Next" at bounding box center [1125, 557] width 27 height 12
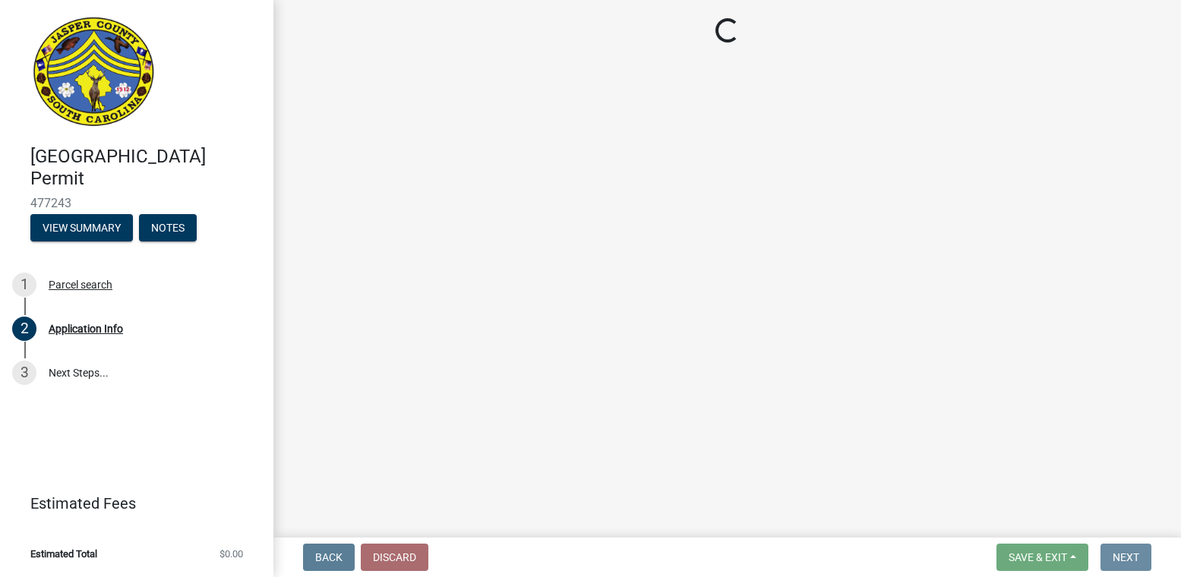
scroll to position [0, 0]
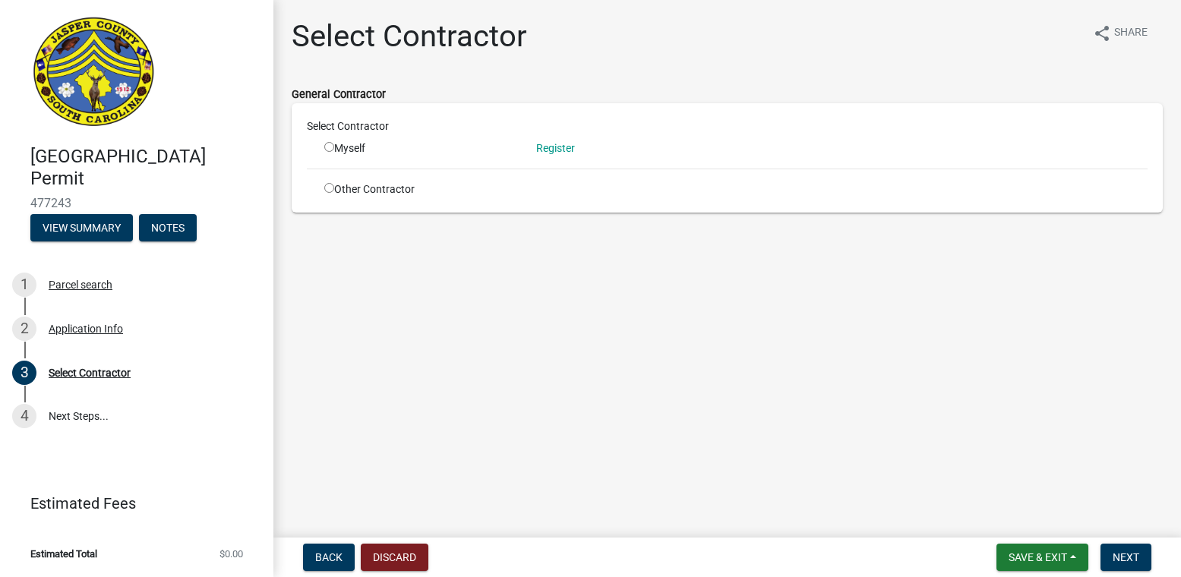
click at [329, 145] on input "radio" at bounding box center [329, 147] width 10 height 10
radio input "true"
click at [326, 187] on input "radio" at bounding box center [329, 188] width 10 height 10
radio input "true"
radio input "false"
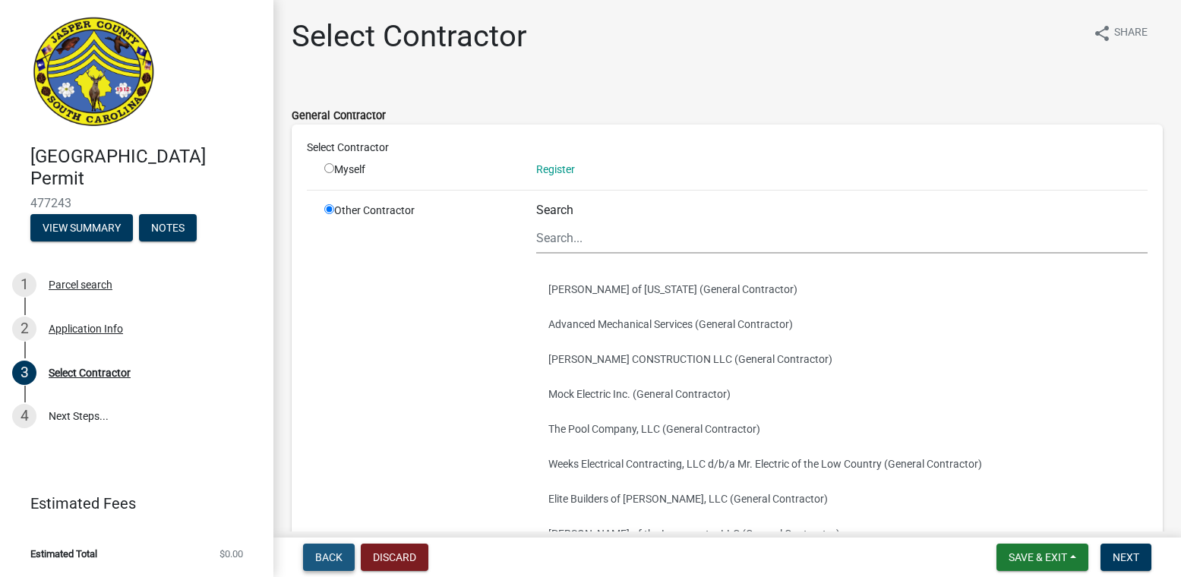
click at [313, 550] on button "Back" at bounding box center [329, 557] width 52 height 27
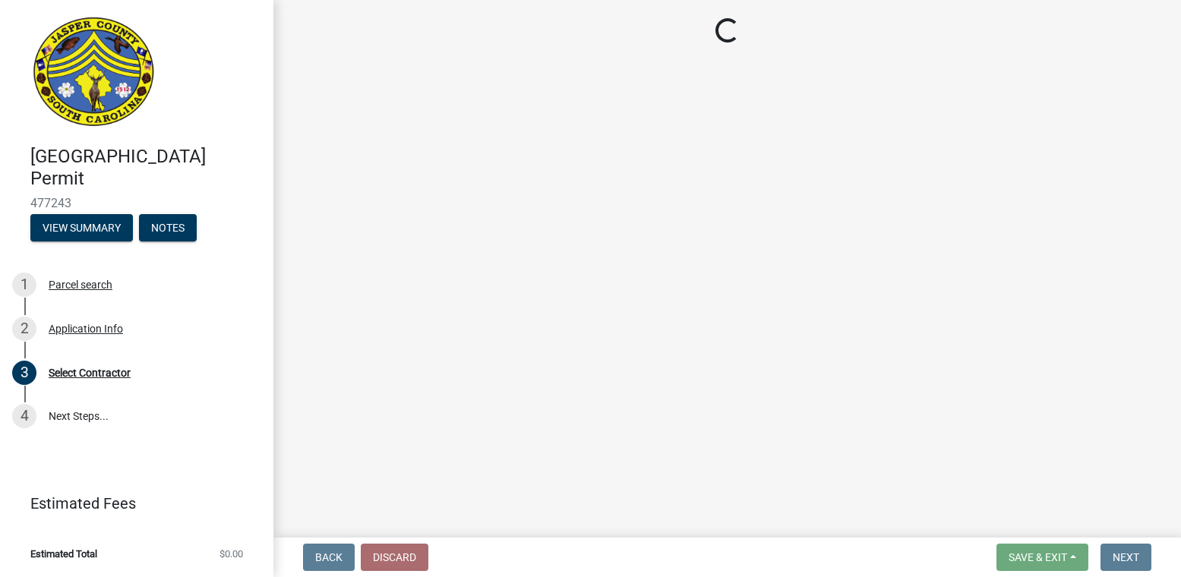
select select "6570ce79-212e-4c42-b64f-f74b85e12671"
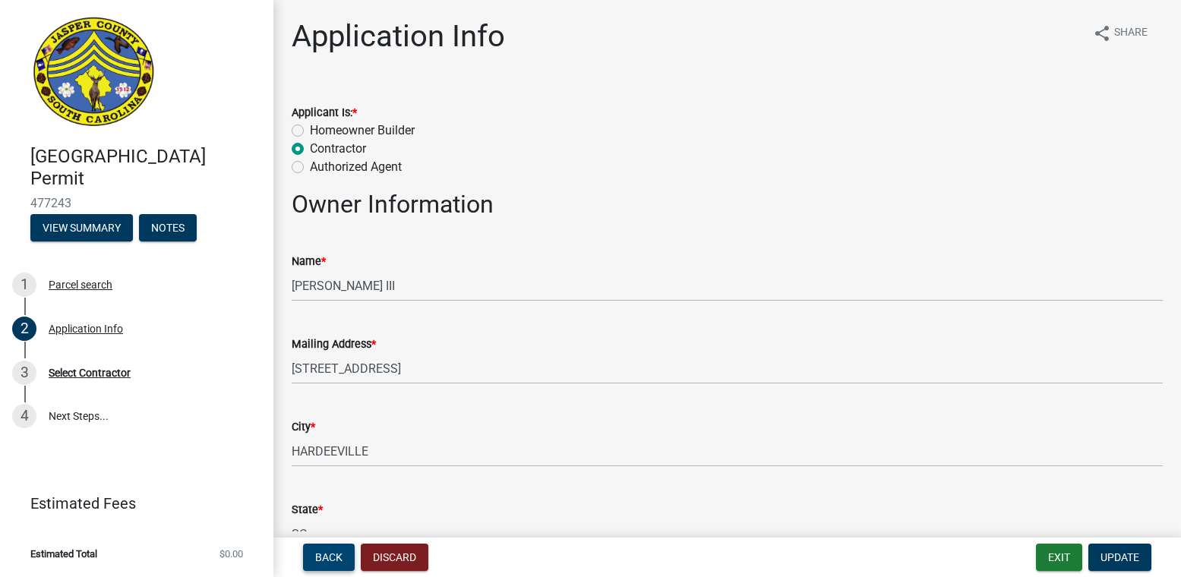
click at [342, 554] on button "Back" at bounding box center [329, 557] width 52 height 27
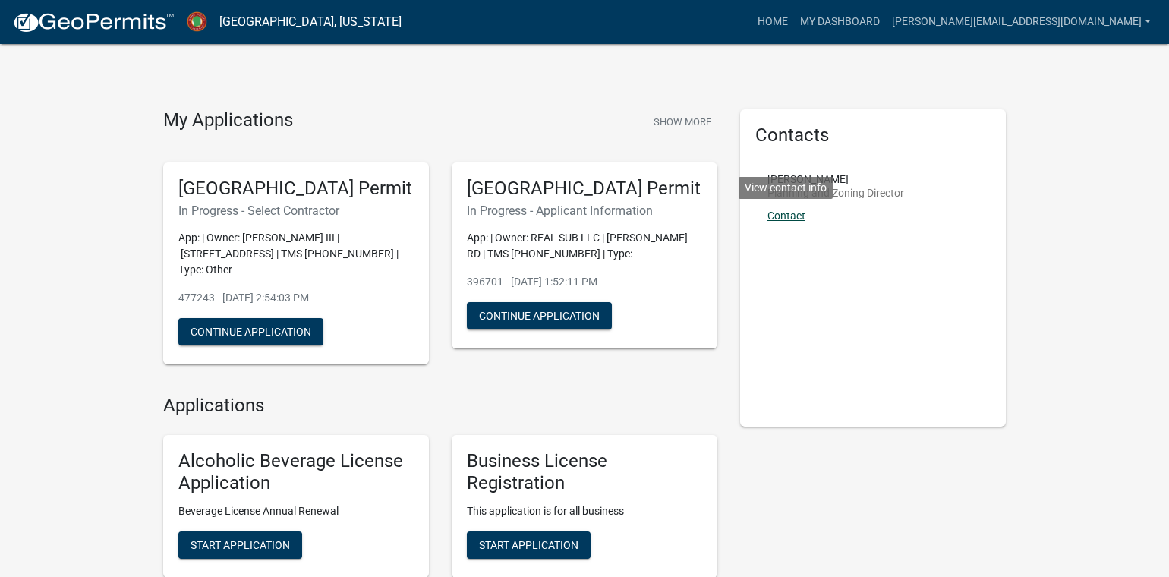
click at [784, 210] on link "Contact" at bounding box center [787, 216] width 38 height 12
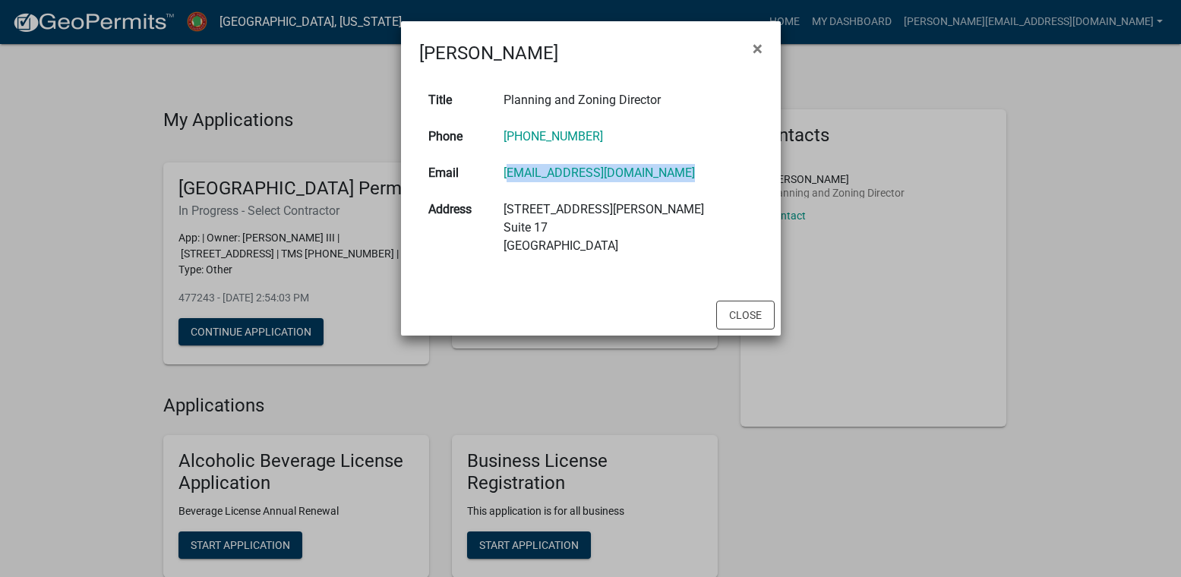
drag, startPoint x: 694, startPoint y: 175, endPoint x: 509, endPoint y: 172, distance: 184.5
click at [509, 172] on td "[EMAIL_ADDRESS][DOMAIN_NAME]" at bounding box center [628, 173] width 268 height 36
copy link "dattaway@jaspercountyga.org"
